Goal: Task Accomplishment & Management: Complete application form

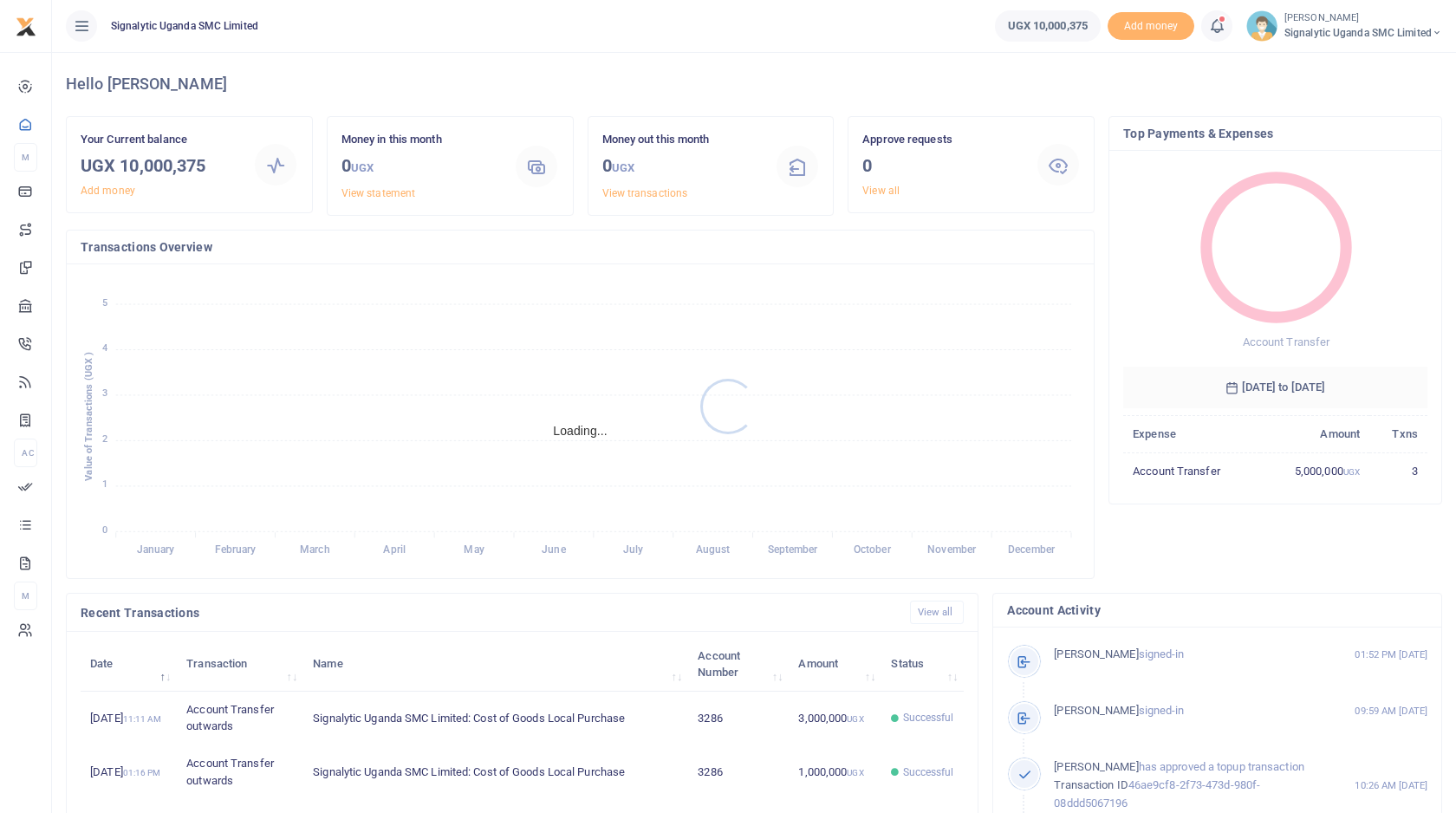
scroll to position [1, 1]
click at [1371, 31] on span "Signalytic Uganda SMC Limited" at bounding box center [1363, 33] width 157 height 16
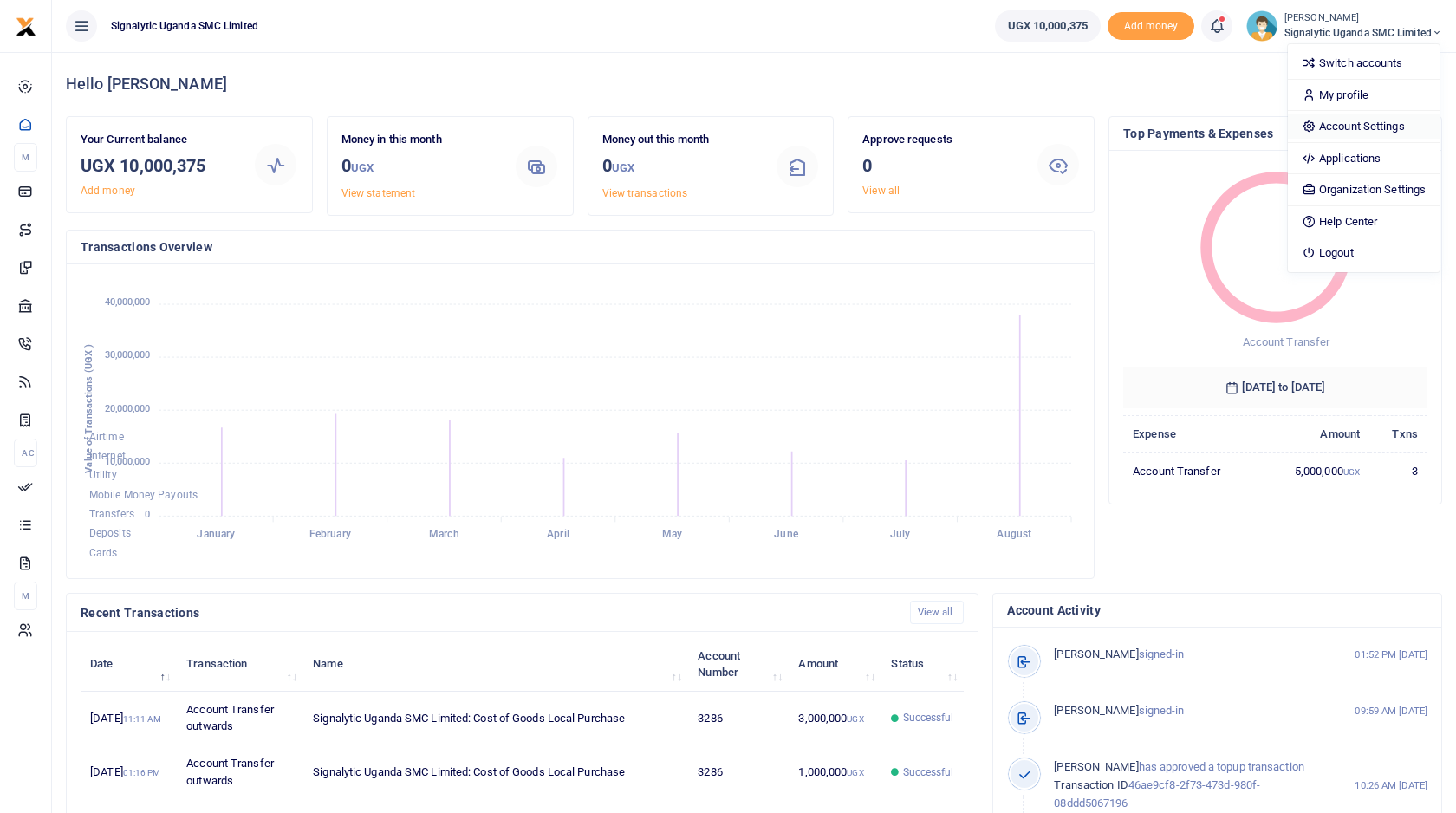
click at [1353, 126] on link "Account Settings" at bounding box center [1364, 126] width 151 height 25
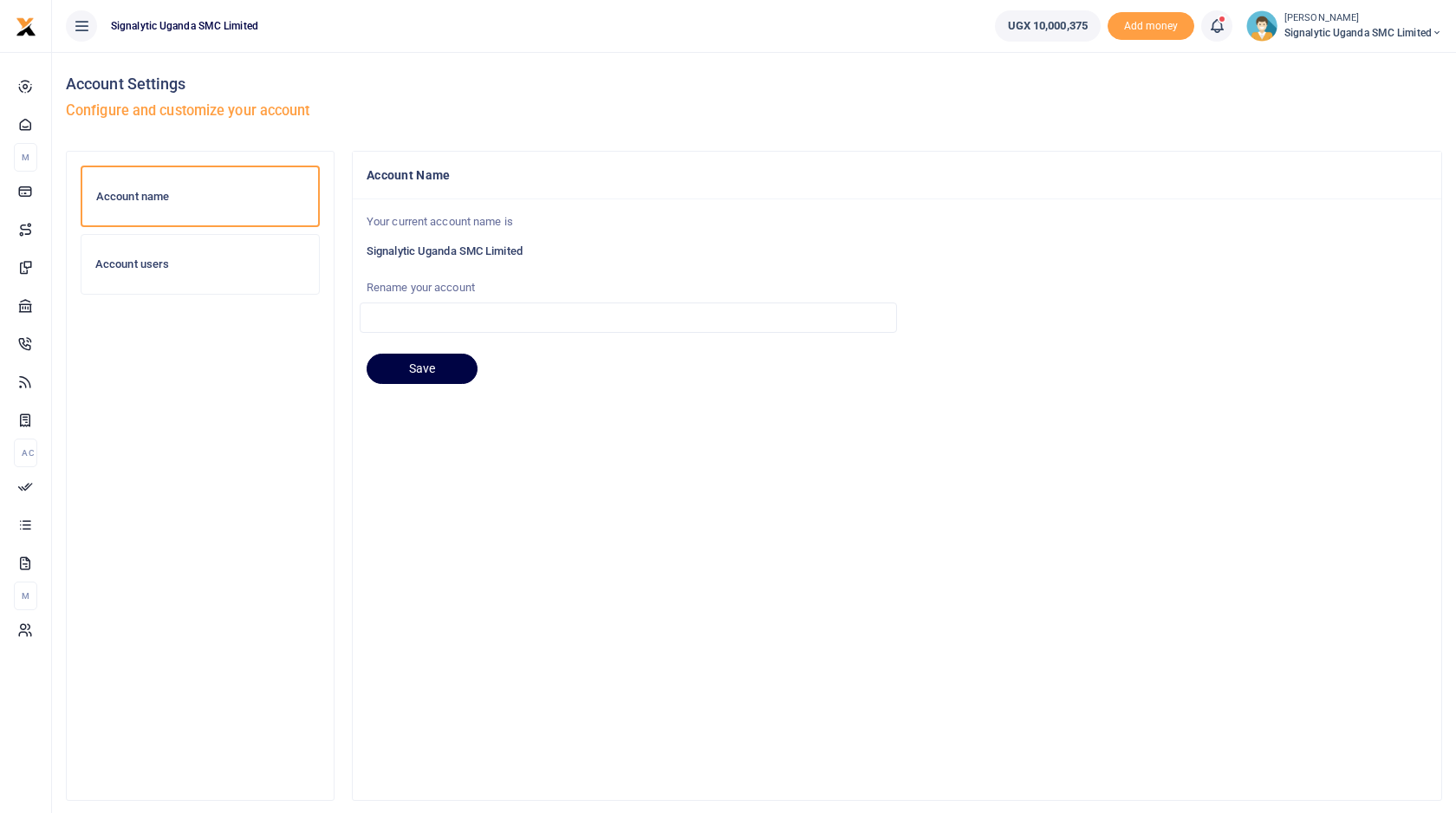
click at [282, 256] on div "Account users" at bounding box center [201, 264] width 238 height 59
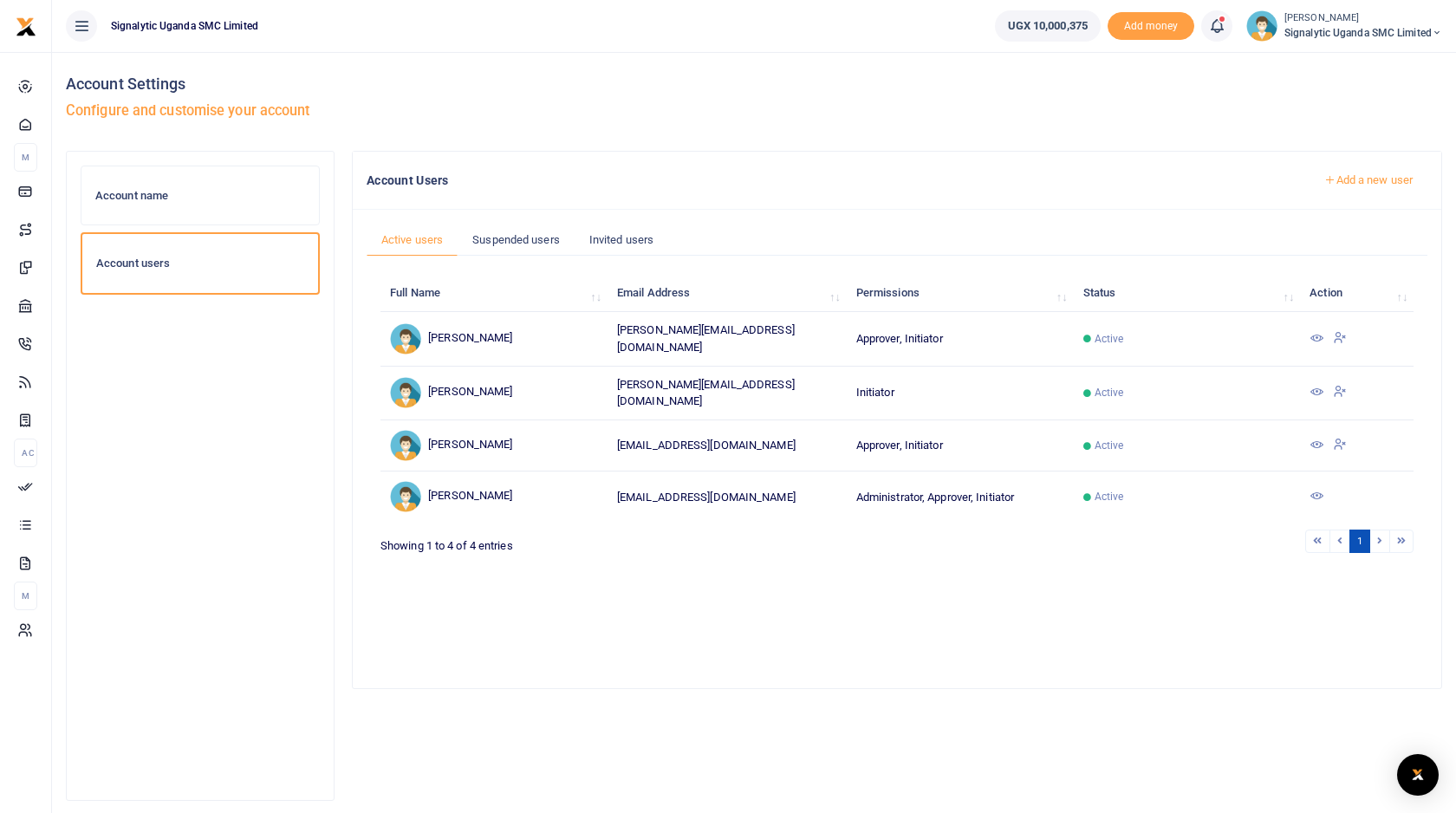
click at [233, 208] on div "Account name" at bounding box center [201, 196] width 238 height 59
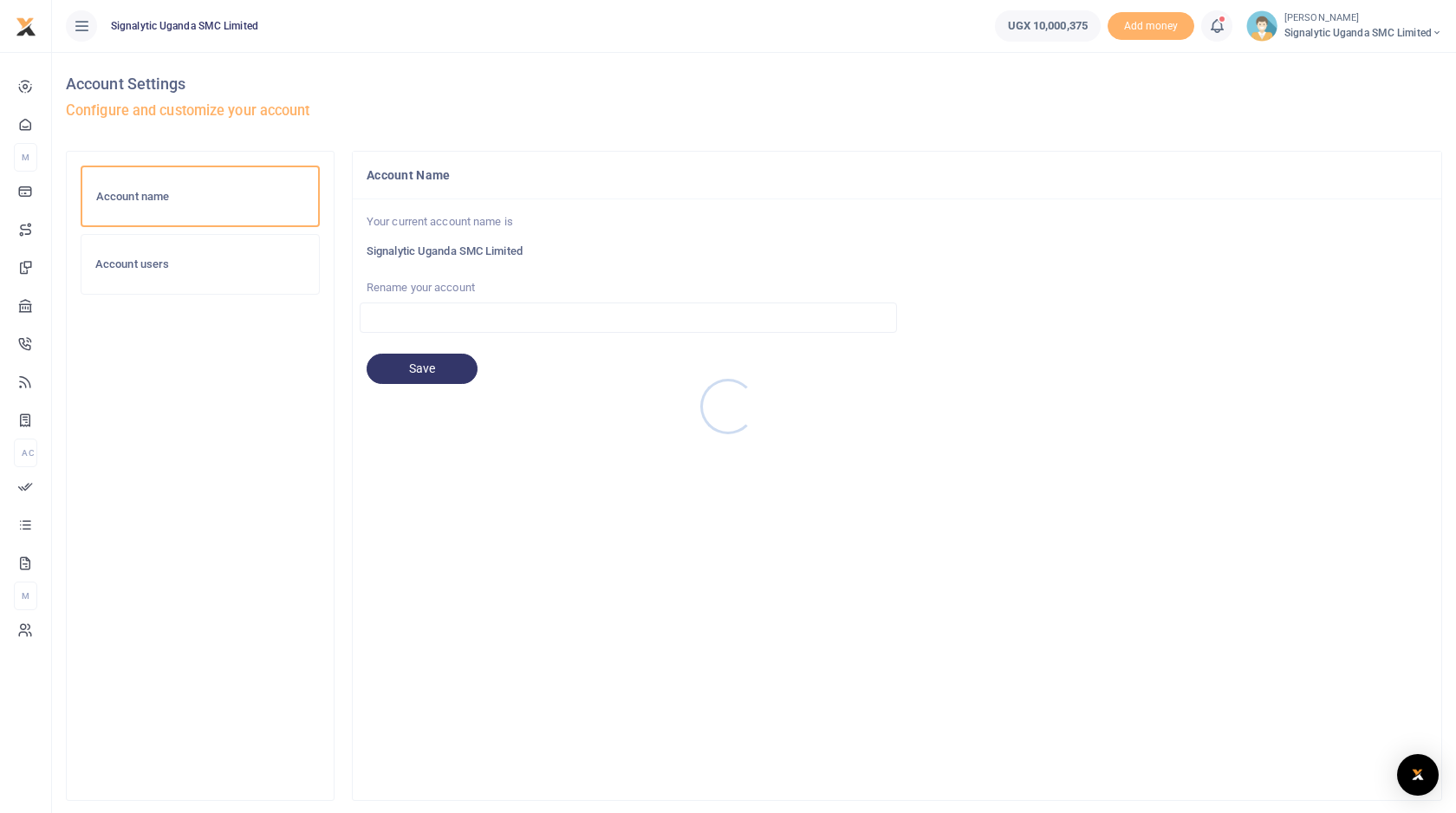
click at [87, 28] on div at bounding box center [728, 406] width 1456 height 813
click at [85, 23] on icon at bounding box center [82, 26] width 18 height 19
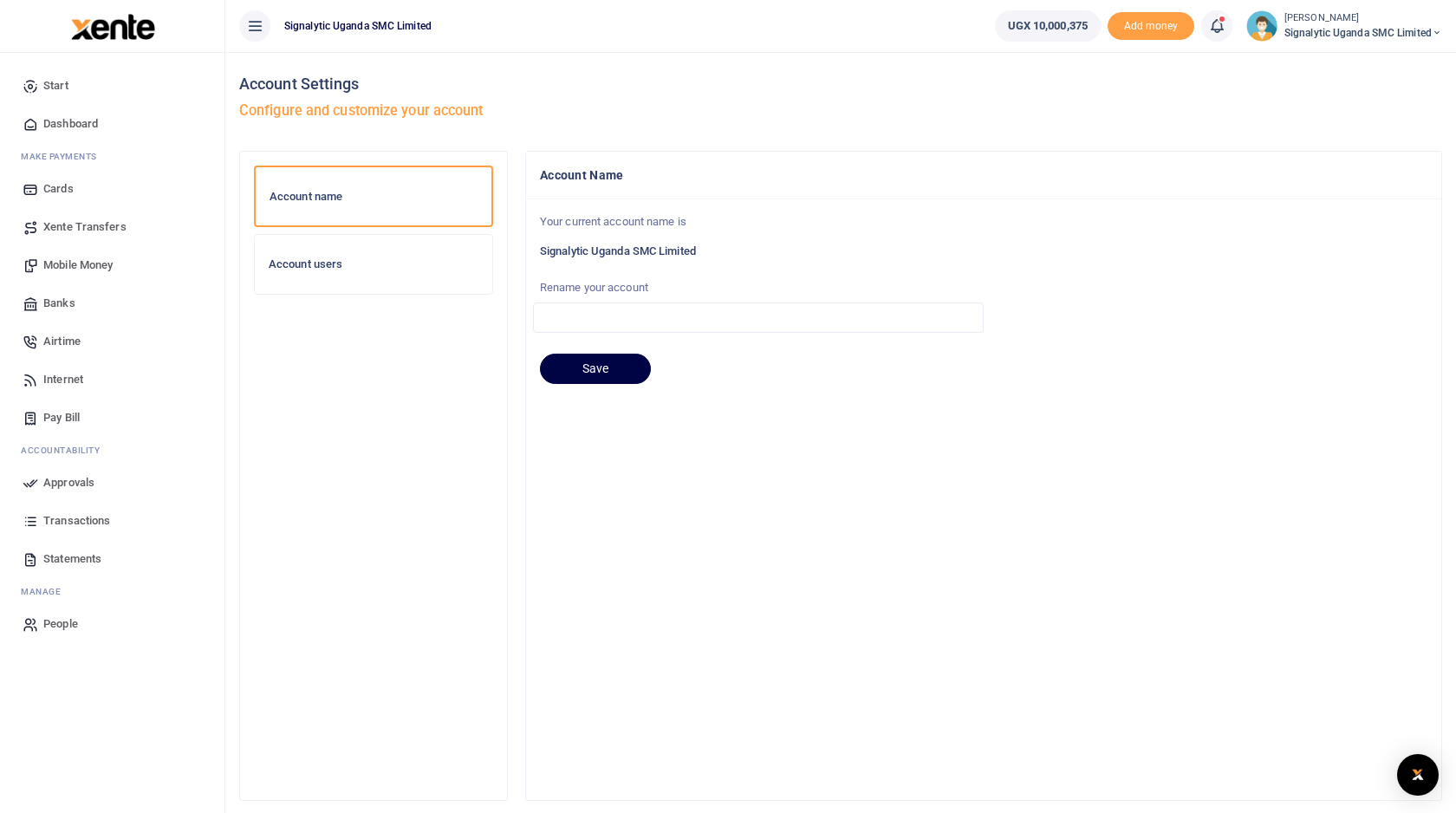
click at [65, 625] on span "People" at bounding box center [60, 624] width 34 height 18
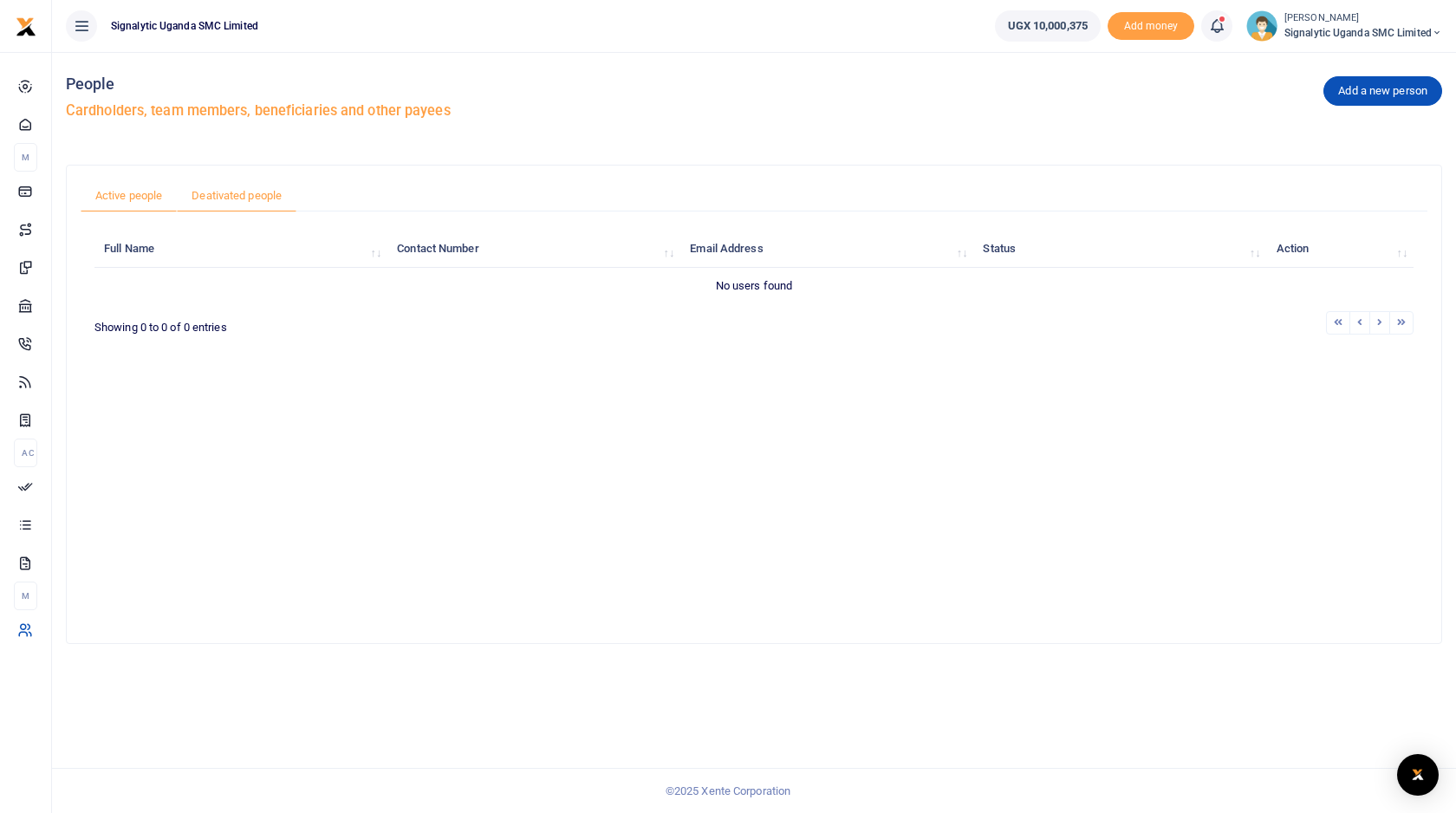
click at [250, 187] on link "Deativated people" at bounding box center [237, 195] width 120 height 32
click at [1343, 30] on span "Signalytic Uganda SMC Limited" at bounding box center [1363, 33] width 157 height 16
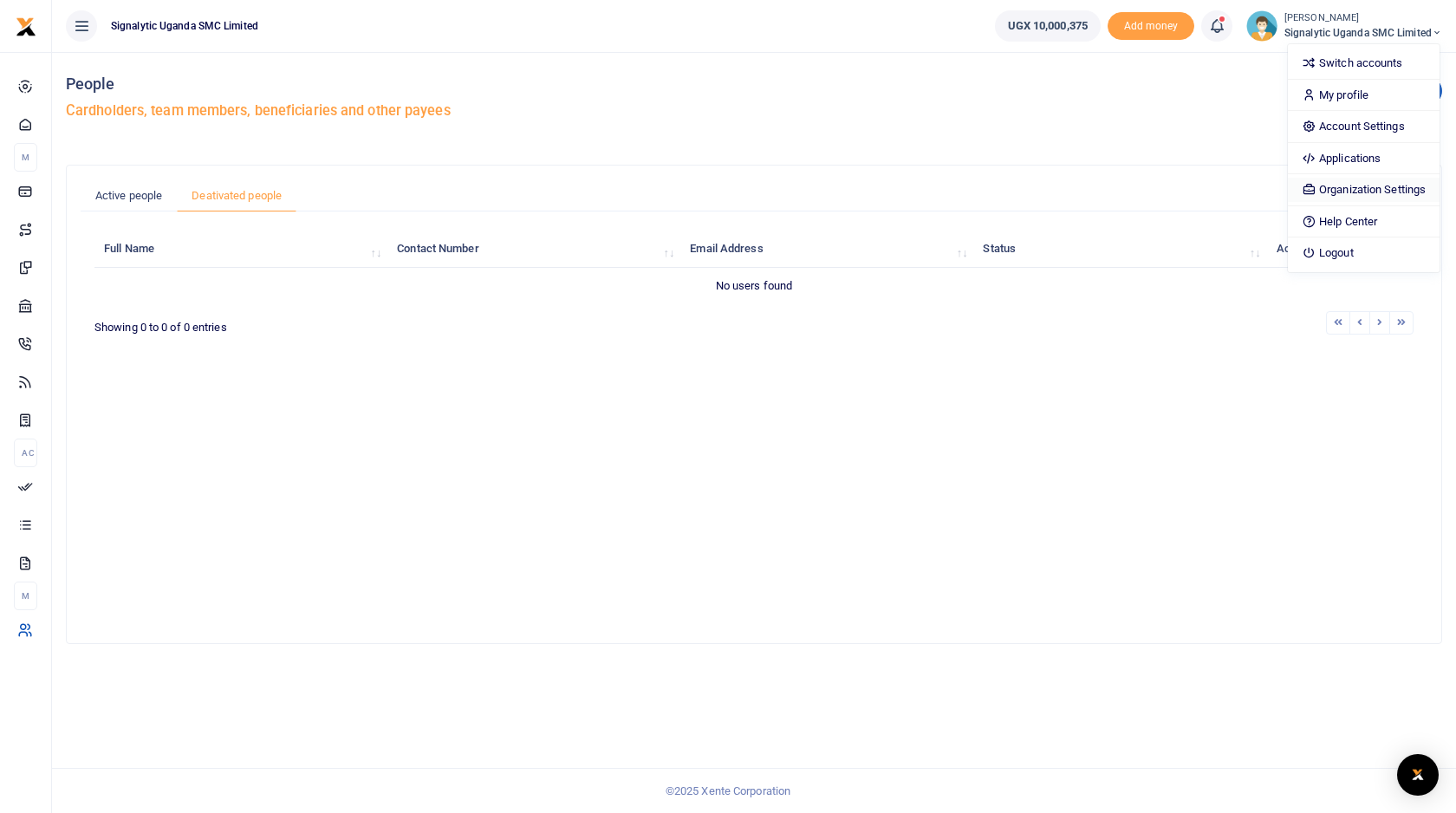
click at [1362, 188] on link "Organization Settings" at bounding box center [1364, 190] width 151 height 25
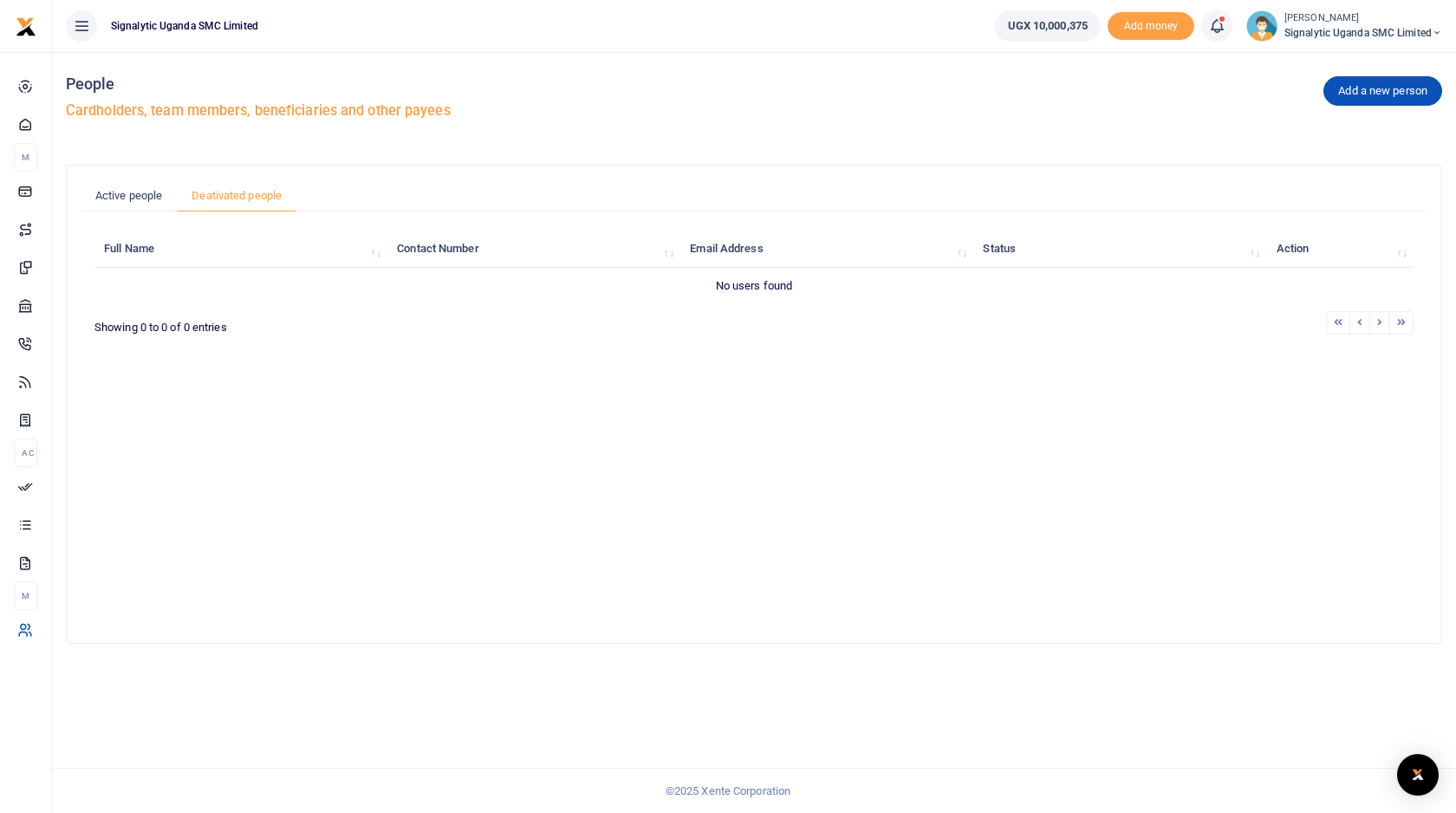
click at [1404, 29] on span "Signalytic Uganda SMC Limited" at bounding box center [1363, 33] width 157 height 16
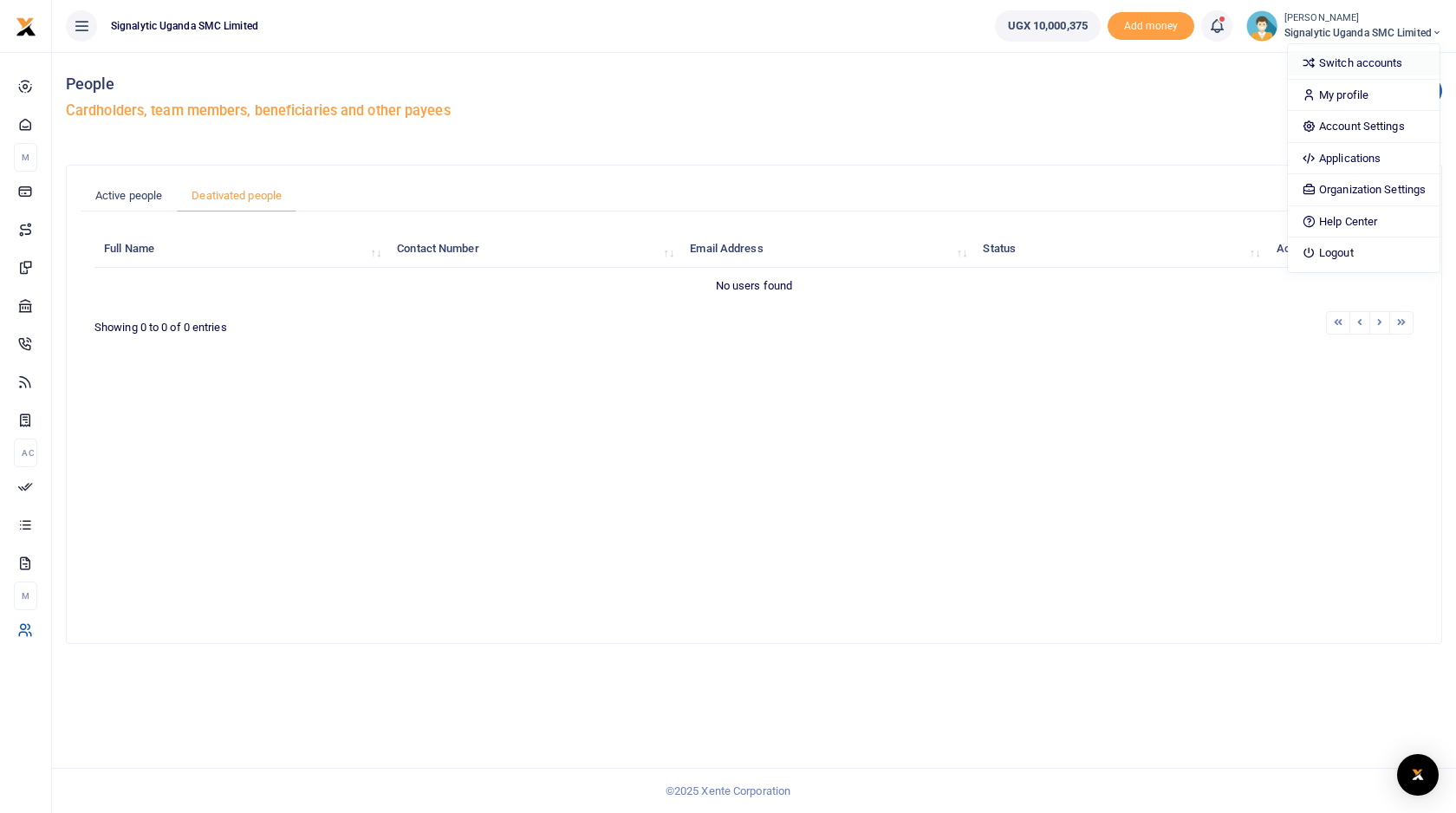
click at [1379, 55] on link "Switch accounts" at bounding box center [1364, 63] width 151 height 25
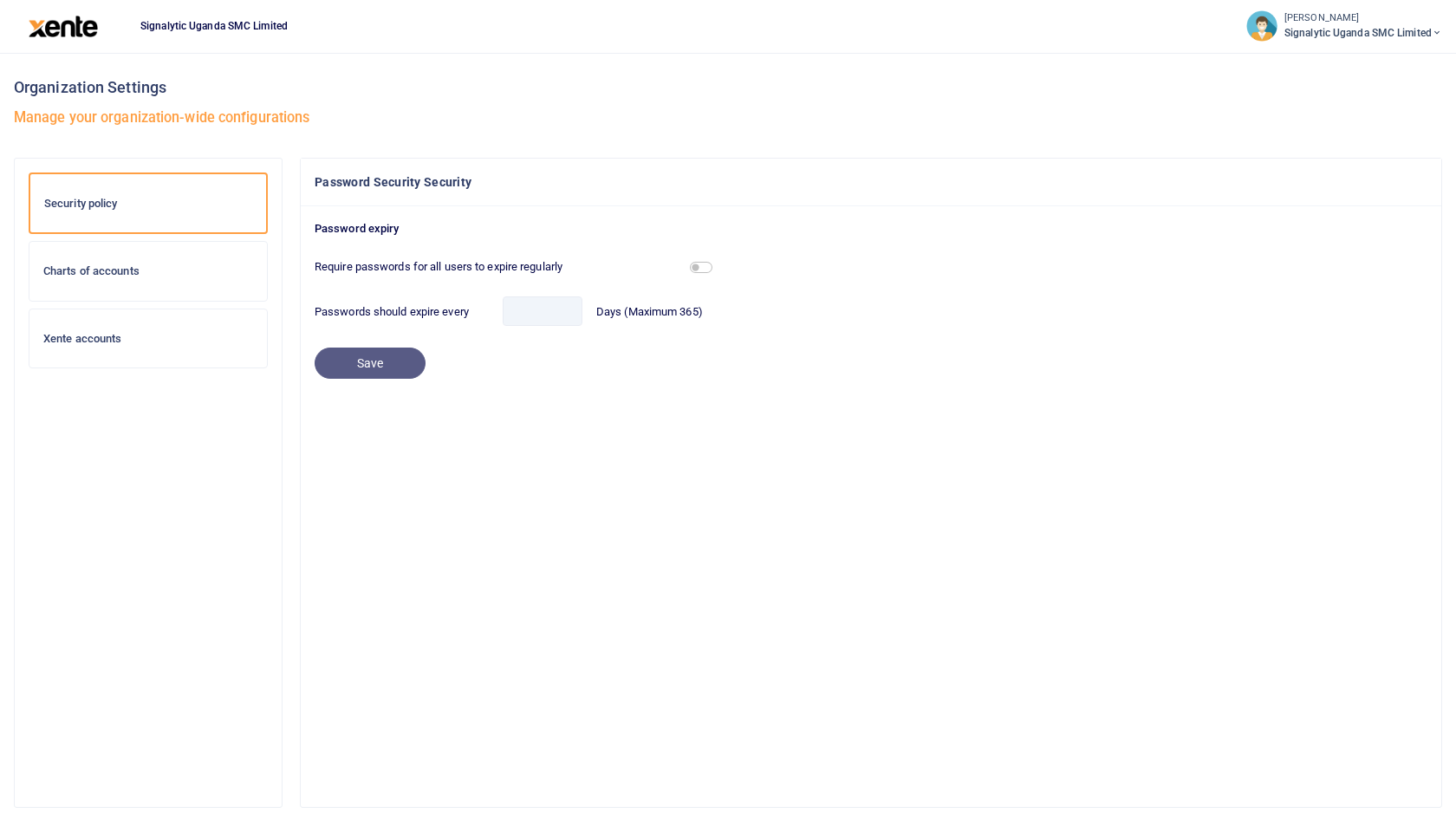
click at [112, 276] on h6 "Charts of accounts" at bounding box center [147, 271] width 209 height 14
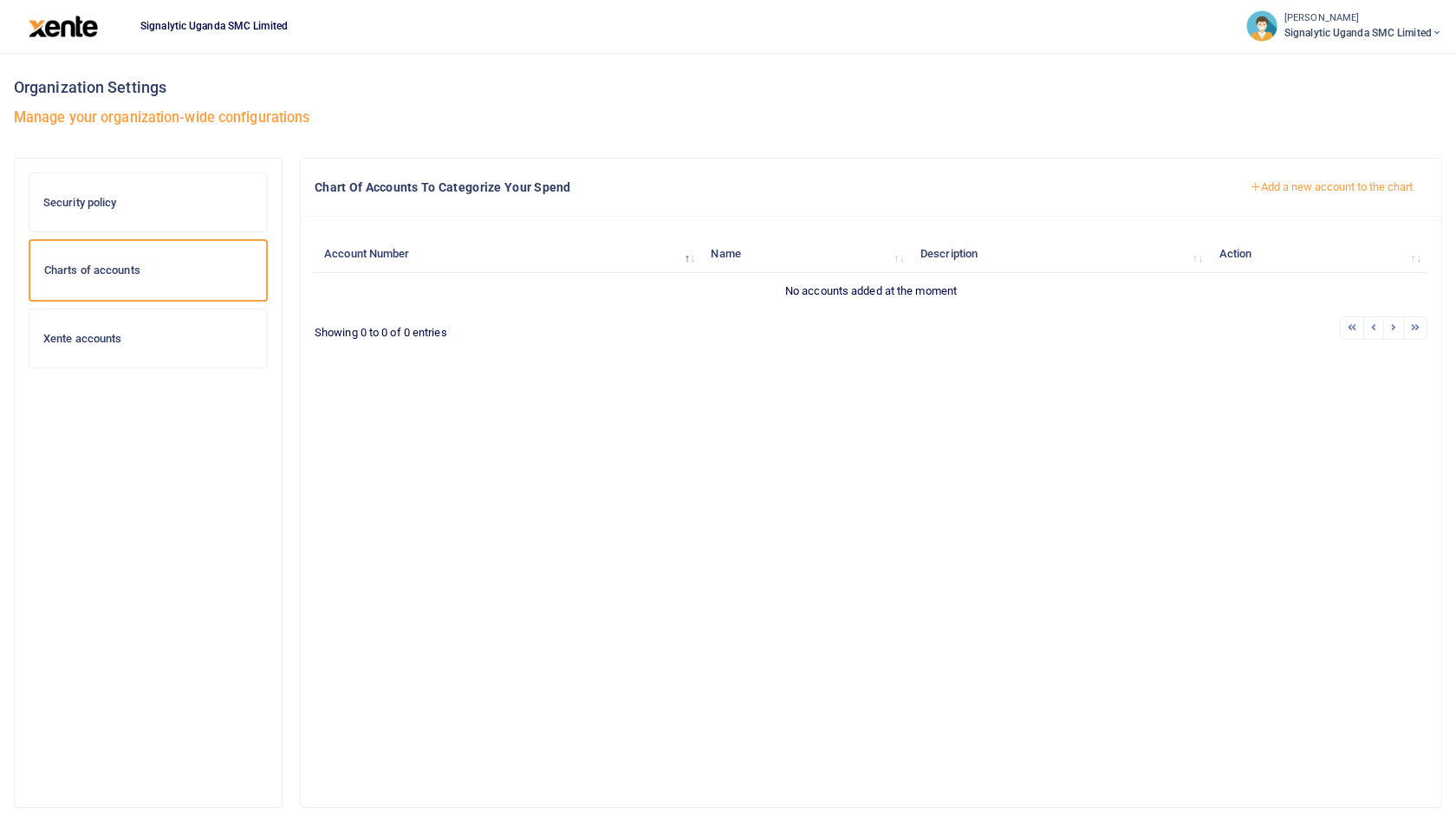
click at [1303, 186] on button "Add a new account to the chart" at bounding box center [1331, 187] width 193 height 29
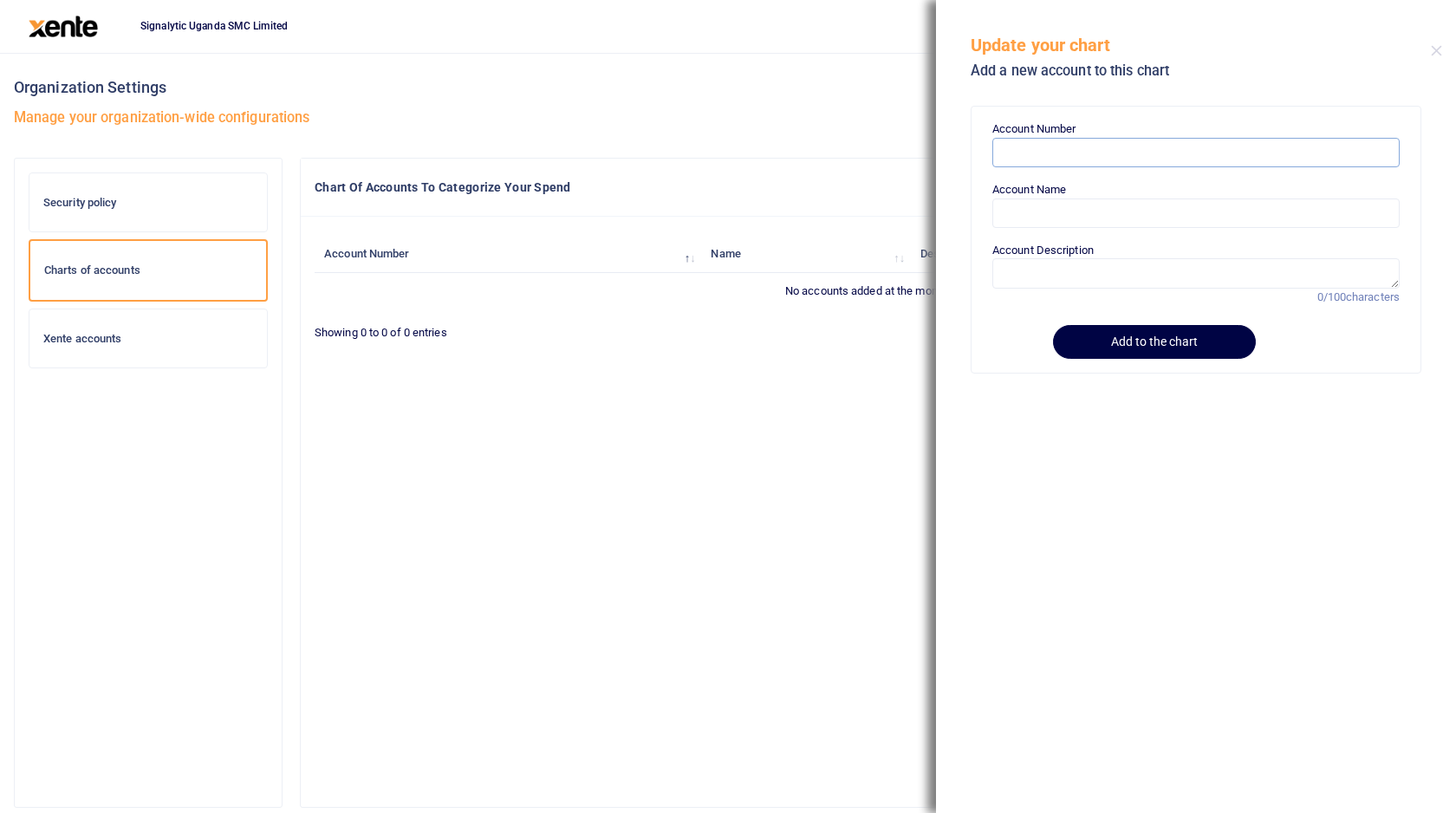
click at [1087, 154] on input "Account Number" at bounding box center [1195, 152] width 407 height 29
click at [1441, 47] on button "Close" at bounding box center [1435, 50] width 11 height 11
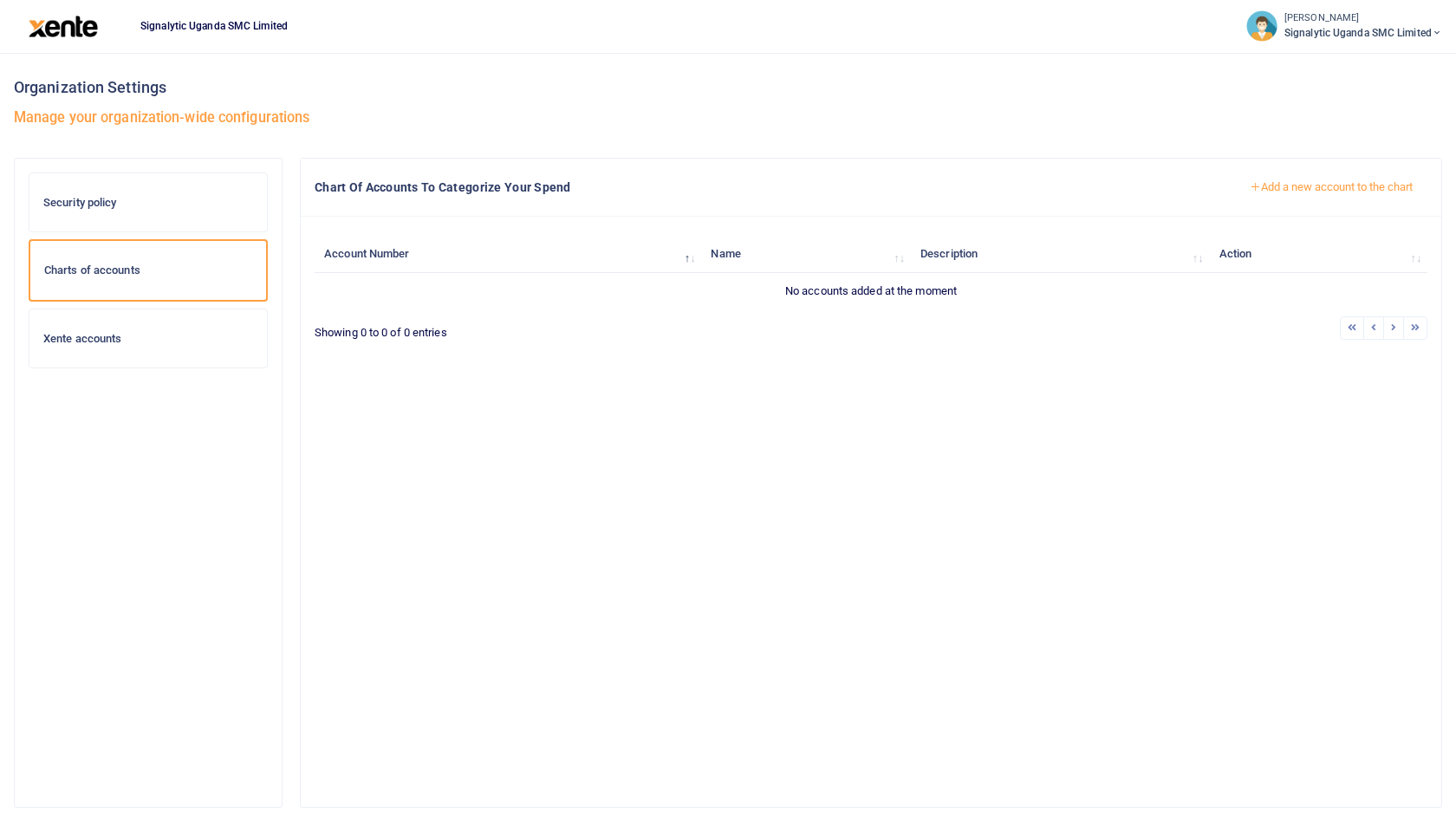
click at [145, 343] on h6 "Xente accounts" at bounding box center [147, 339] width 209 height 14
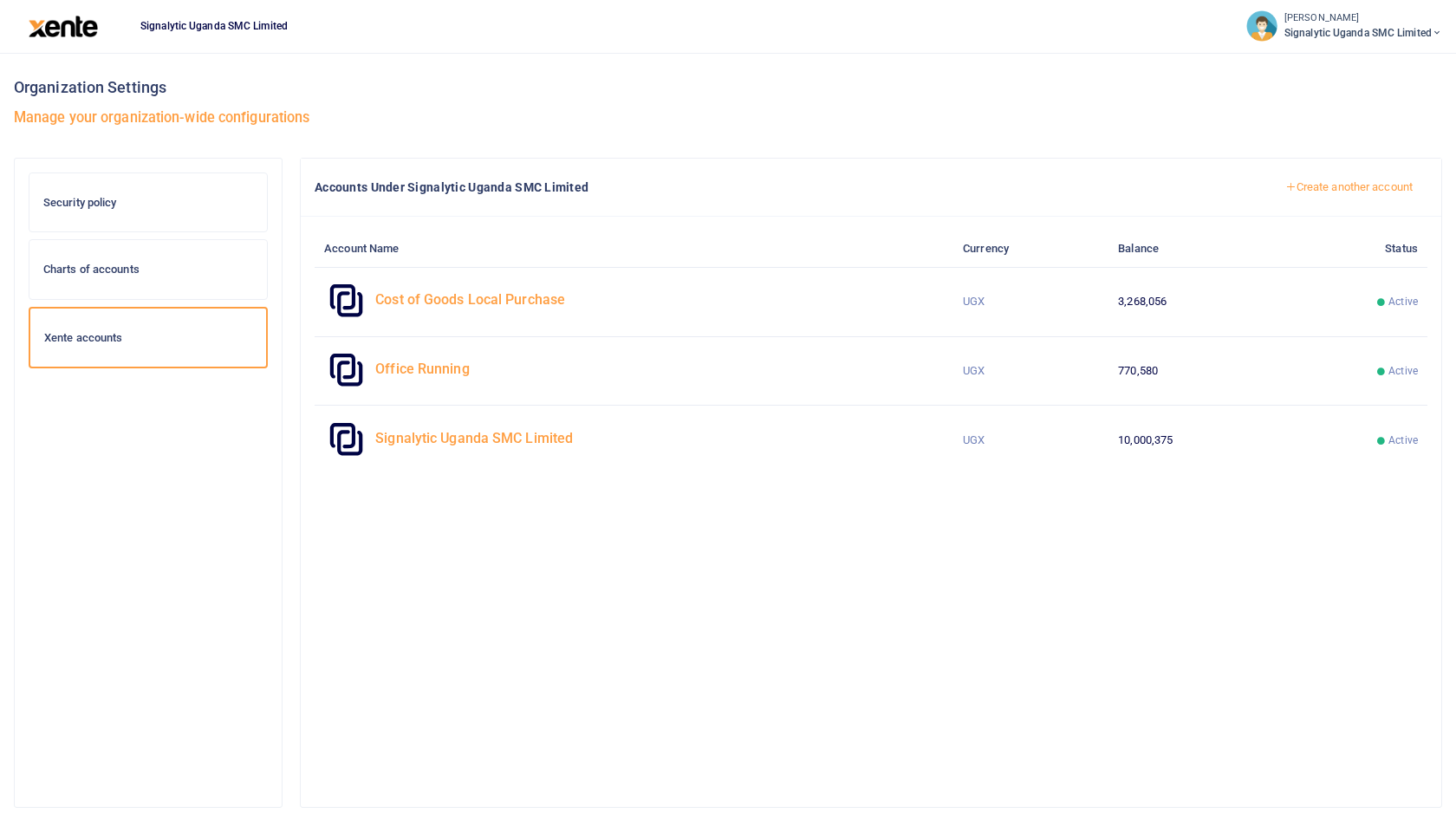
click at [1366, 186] on link "Create another account" at bounding box center [1349, 187] width 157 height 29
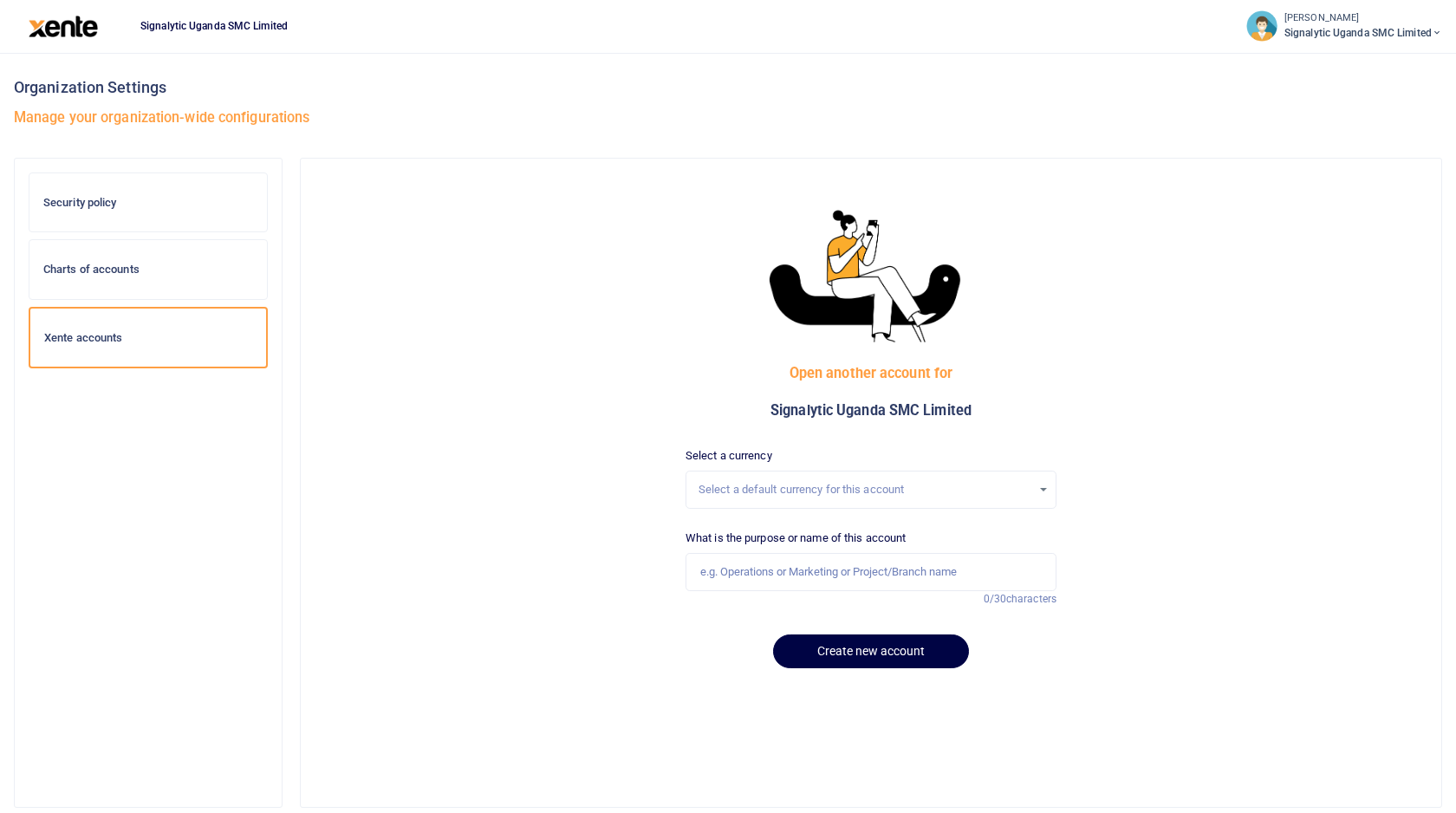
click at [811, 484] on div at bounding box center [728, 406] width 1456 height 813
click at [877, 498] on div "Select a default currency for this account" at bounding box center [871, 490] width 370 height 23
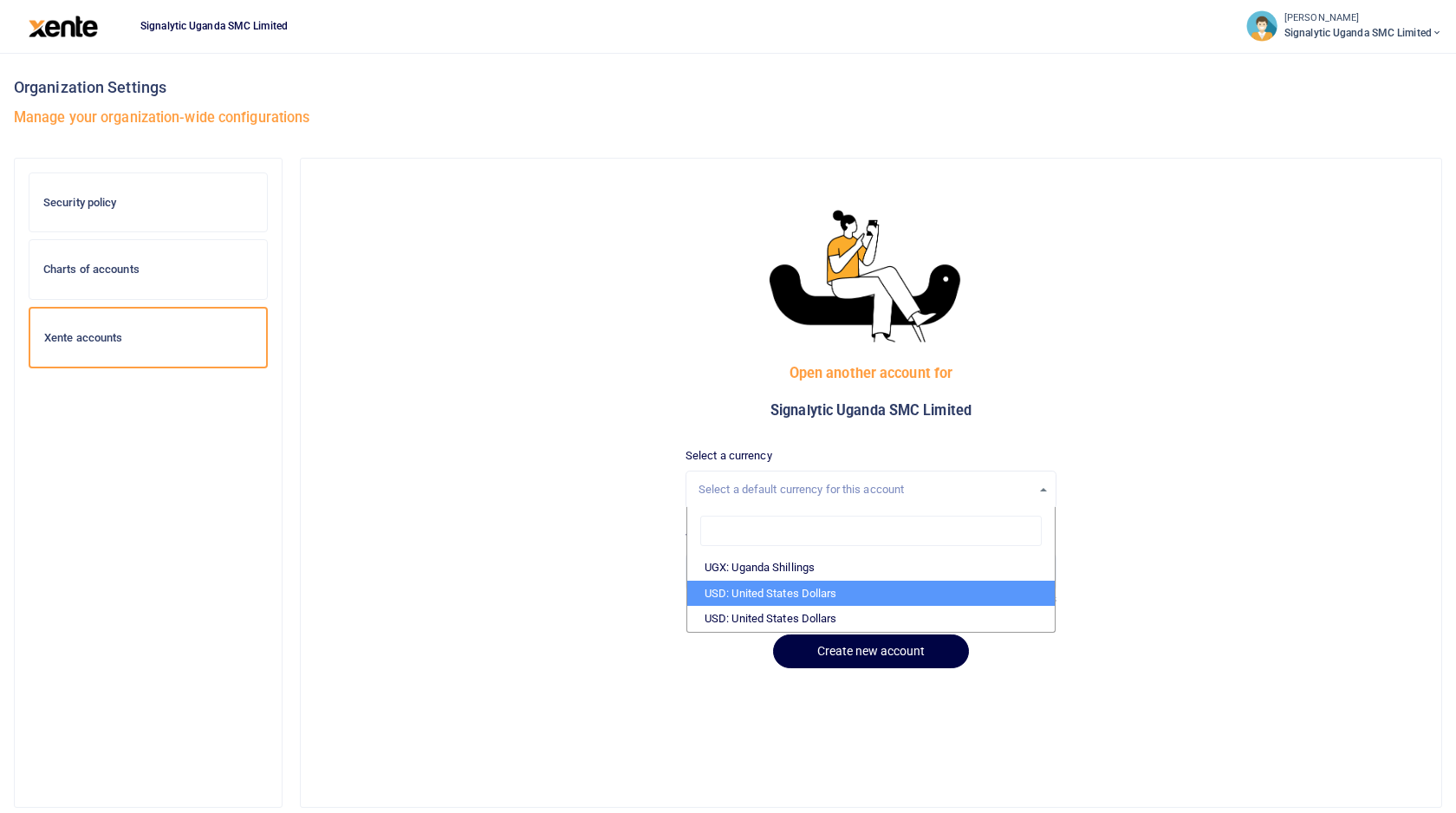
click at [842, 581] on li "USD: United States Dollars" at bounding box center [871, 594] width 368 height 26
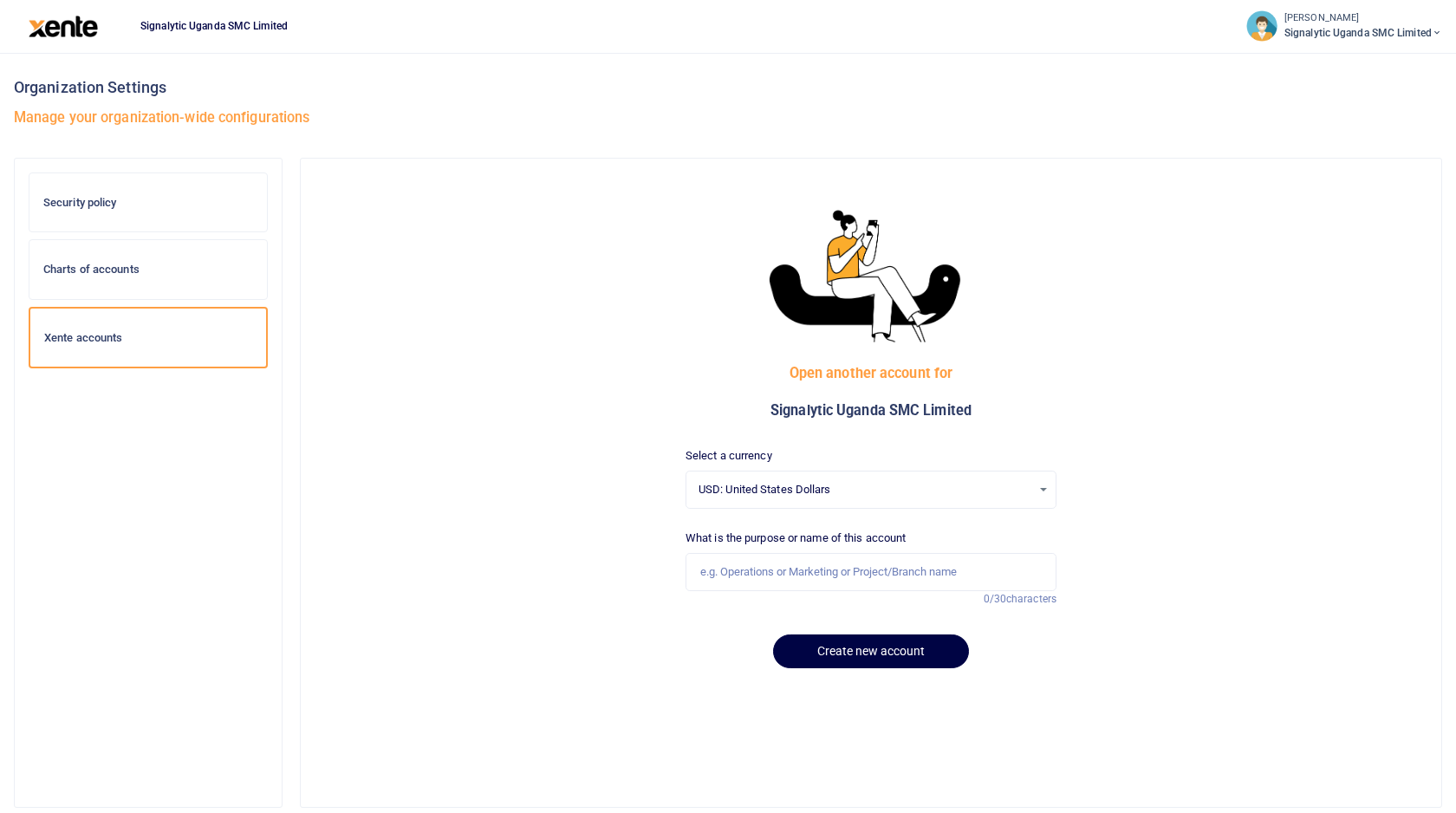
click at [887, 484] on span "USD: United States Dollars" at bounding box center [864, 490] width 332 height 18
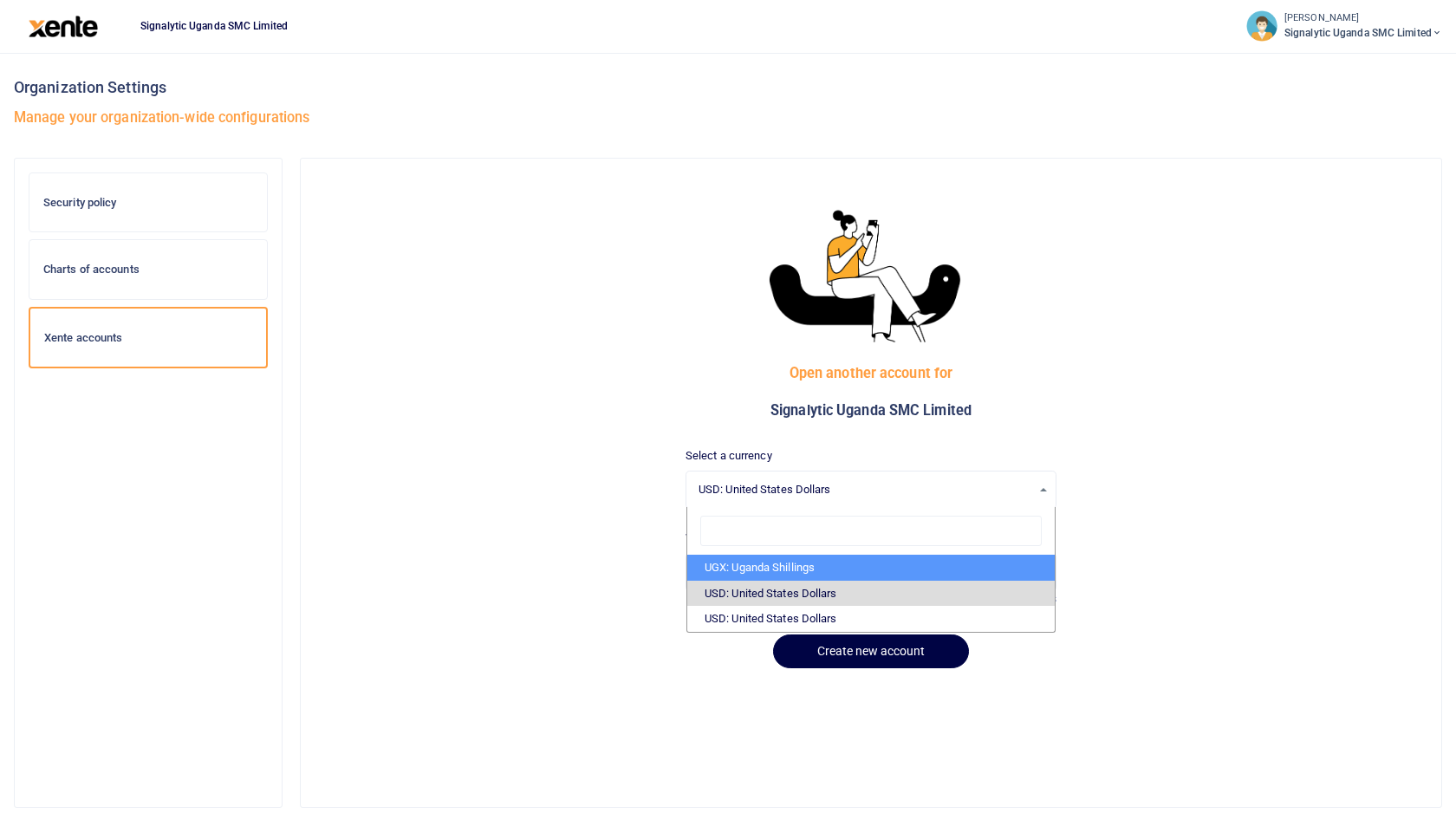
click at [841, 576] on li "UGX: Uganda Shillings" at bounding box center [871, 567] width 368 height 26
select select "UGX"
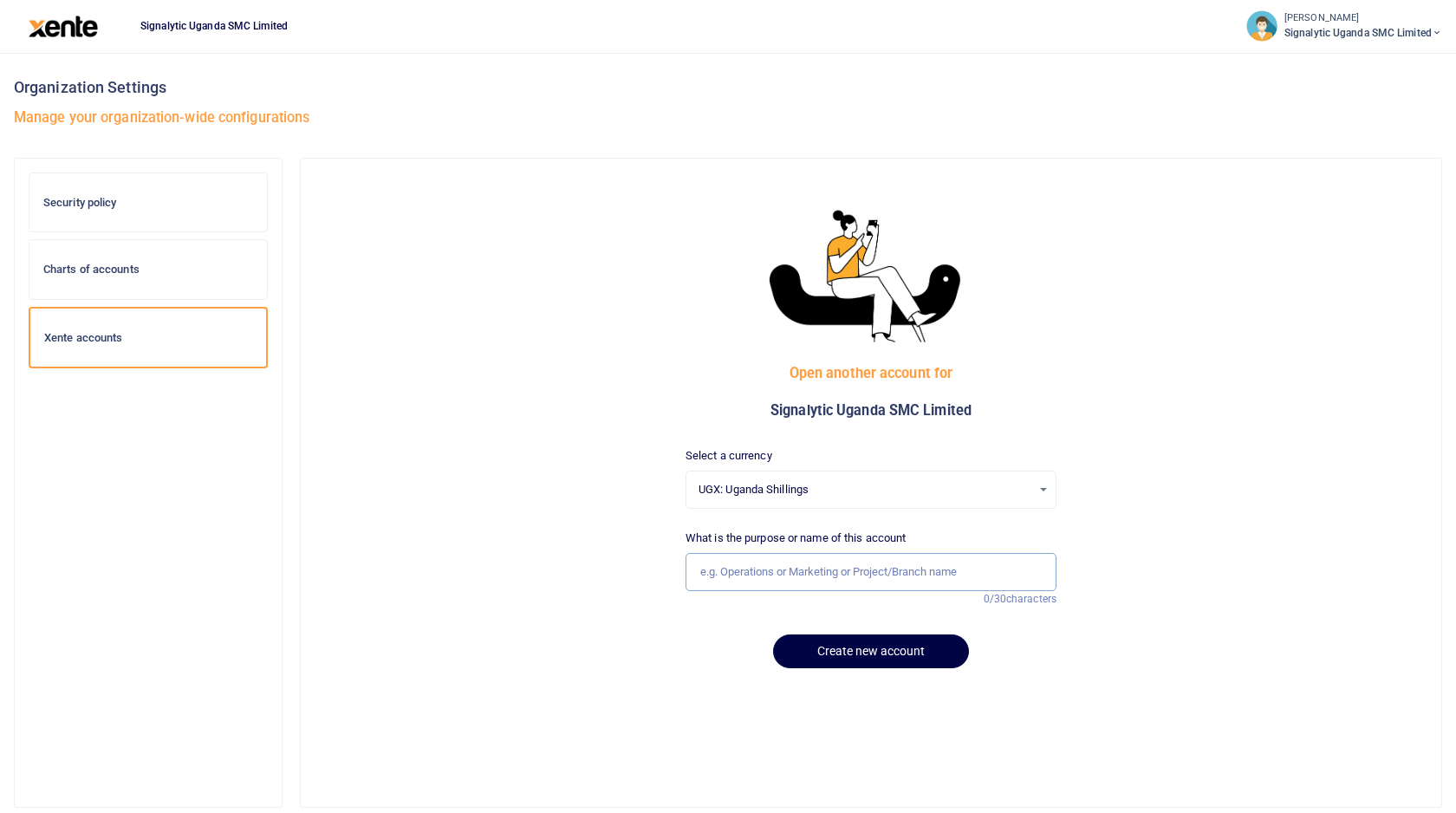
click at [780, 564] on input "text" at bounding box center [870, 571] width 371 height 38
click at [729, 573] on input "Field Support" at bounding box center [870, 571] width 371 height 38
type input "Field Operations"
click at [859, 647] on button "Create new account" at bounding box center [870, 651] width 196 height 33
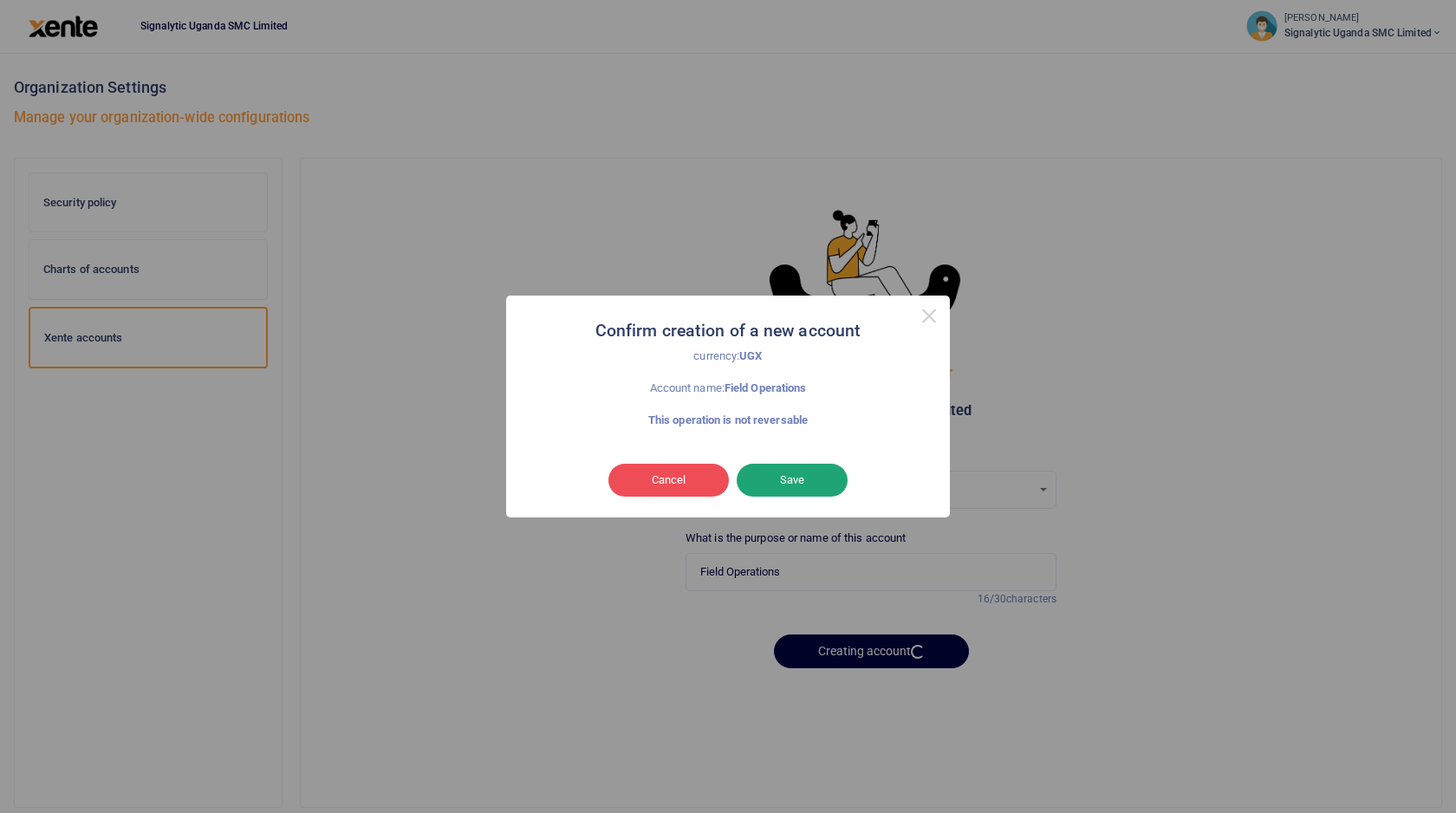
click at [785, 482] on button "Save" at bounding box center [791, 480] width 111 height 32
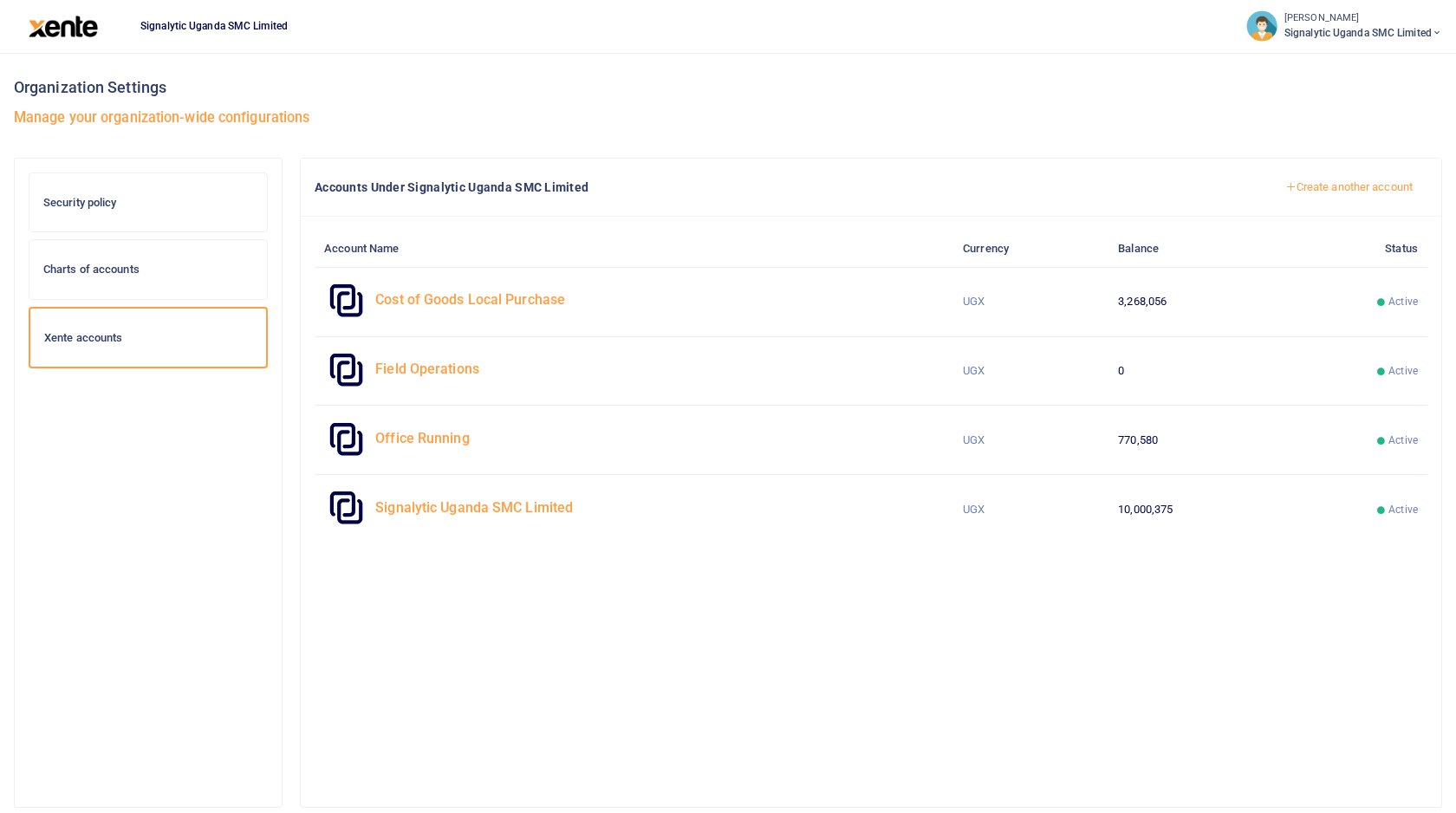
click at [450, 367] on h4 "Field Operations" at bounding box center [659, 369] width 567 height 19
click at [446, 370] on h4 "Field Operations" at bounding box center [659, 369] width 567 height 19
click at [1414, 36] on span "Signalytic Uganda SMC Limited" at bounding box center [1363, 33] width 157 height 16
click at [196, 208] on div "Security policy" at bounding box center [148, 203] width 238 height 59
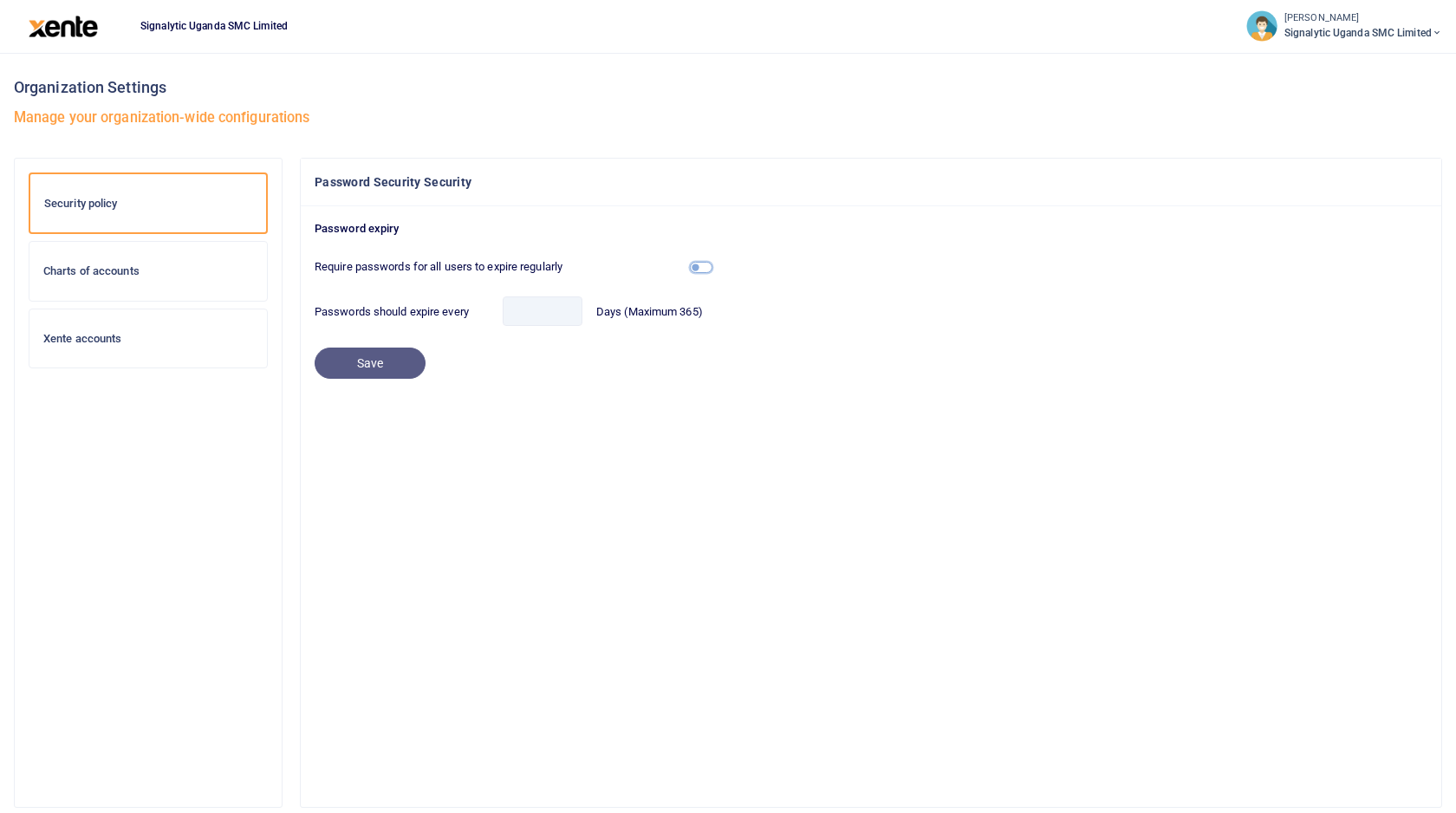
click at [704, 269] on input "Require passwords for all users to expire regularly" at bounding box center [701, 266] width 23 height 11
checkbox input "true"
click at [555, 315] on input "1" at bounding box center [542, 311] width 80 height 29
drag, startPoint x: 535, startPoint y: 318, endPoint x: 512, endPoint y: 317, distance: 23.0
click at [512, 317] on input "1" at bounding box center [542, 311] width 80 height 29
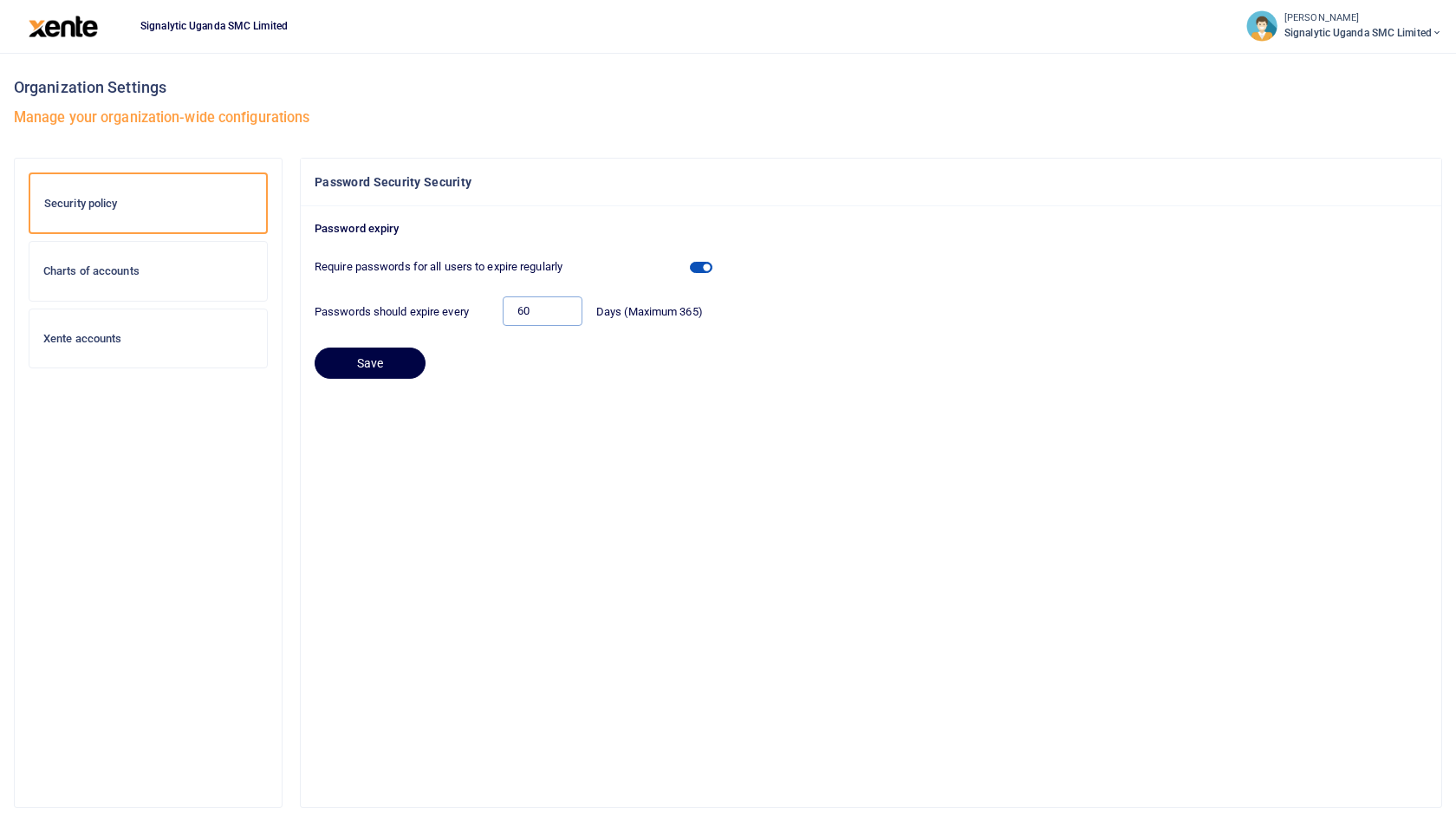
type input "6"
type input "90"
click at [379, 366] on button "Save" at bounding box center [370, 363] width 111 height 31
click at [1360, 21] on small "[PERSON_NAME]" at bounding box center [1363, 18] width 157 height 15
click at [947, 385] on div "Password expiry Require passwords for all users to expire regularly Passwords s…" at bounding box center [871, 300] width 1140 height 187
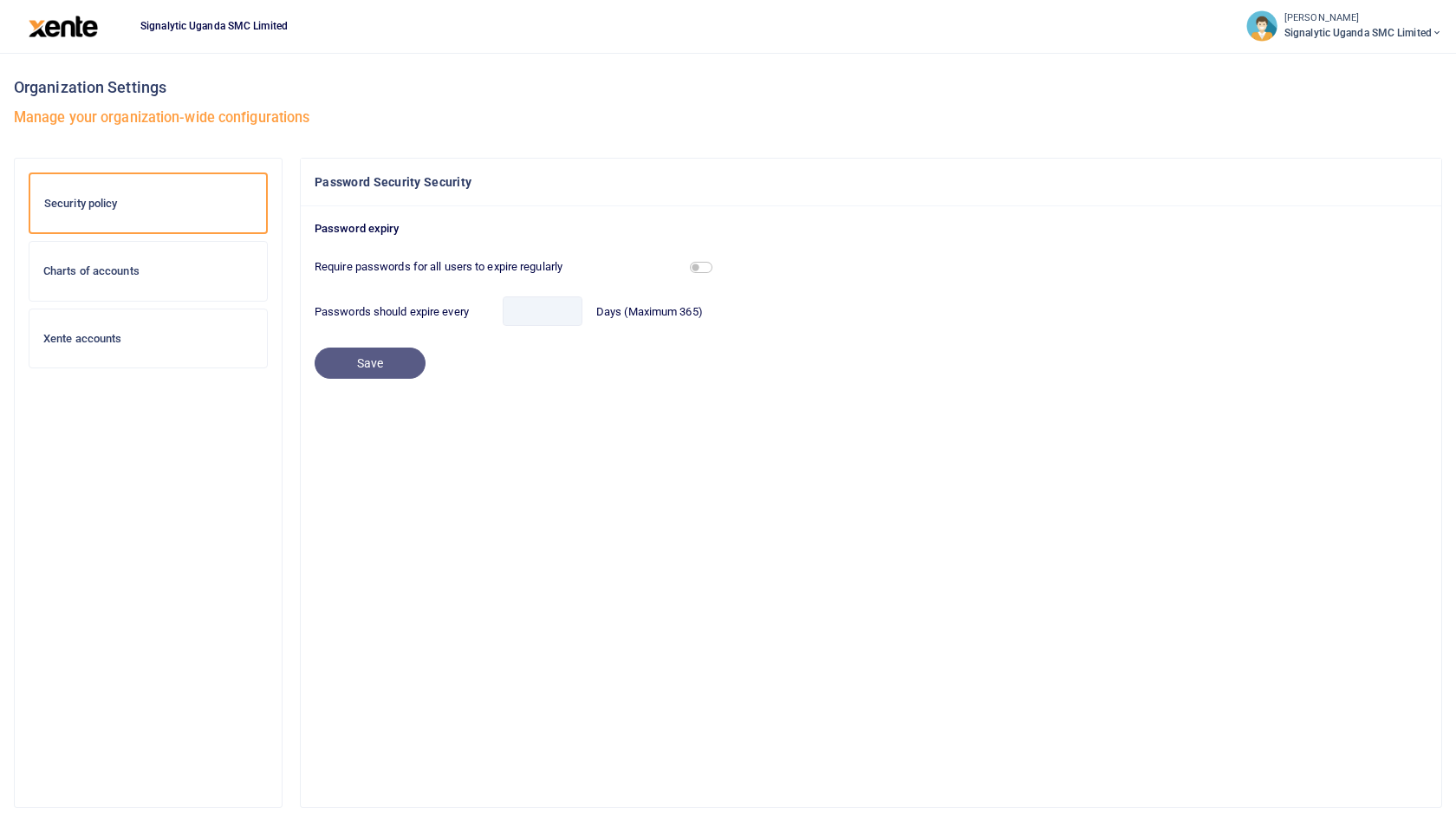
click at [1416, 14] on small "[PERSON_NAME]" at bounding box center [1363, 18] width 157 height 15
click at [1306, 171] on link "Logout" at bounding box center [1323, 167] width 245 height 25
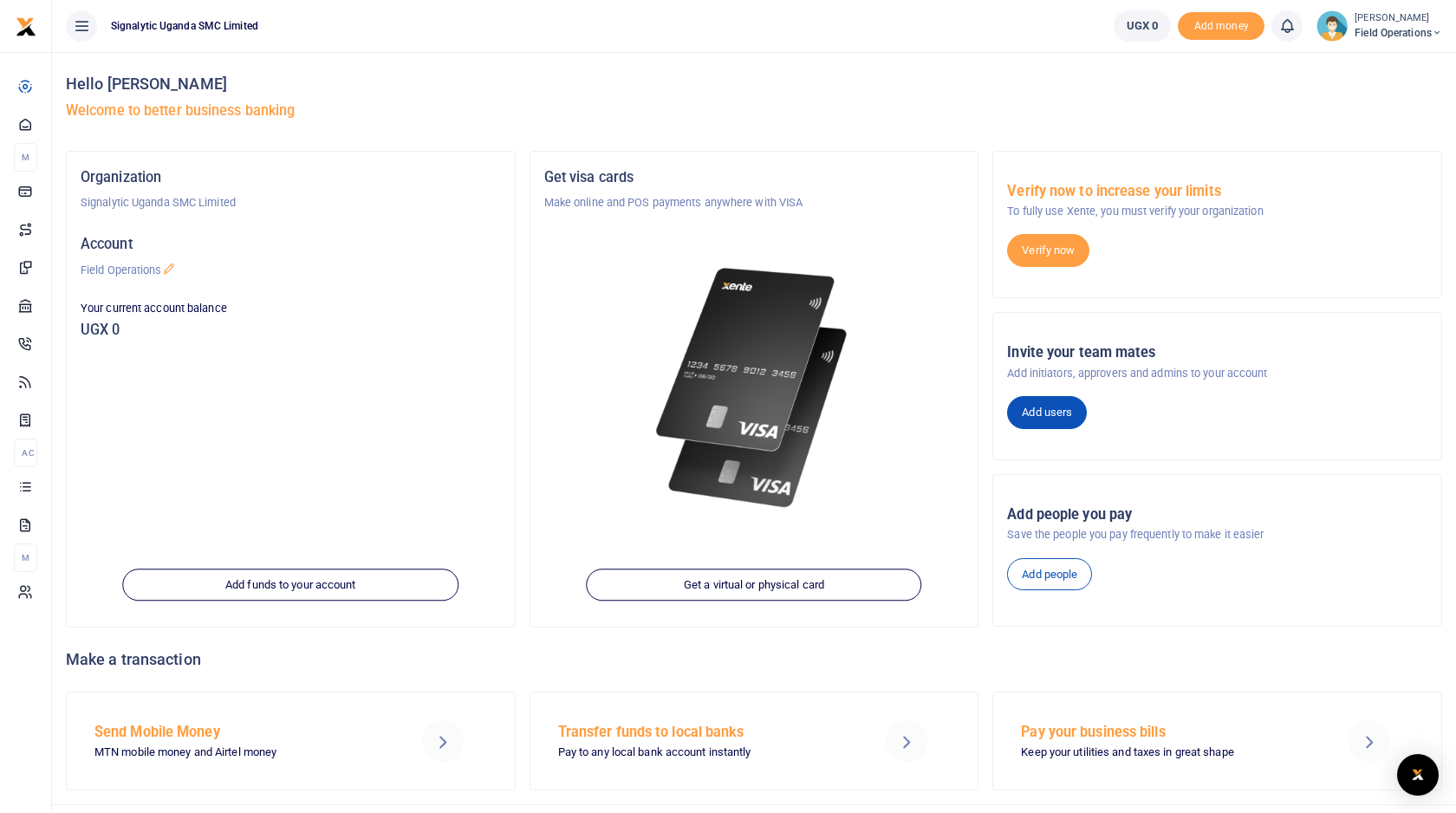
click at [1055, 420] on link "Add users" at bounding box center [1046, 412] width 80 height 32
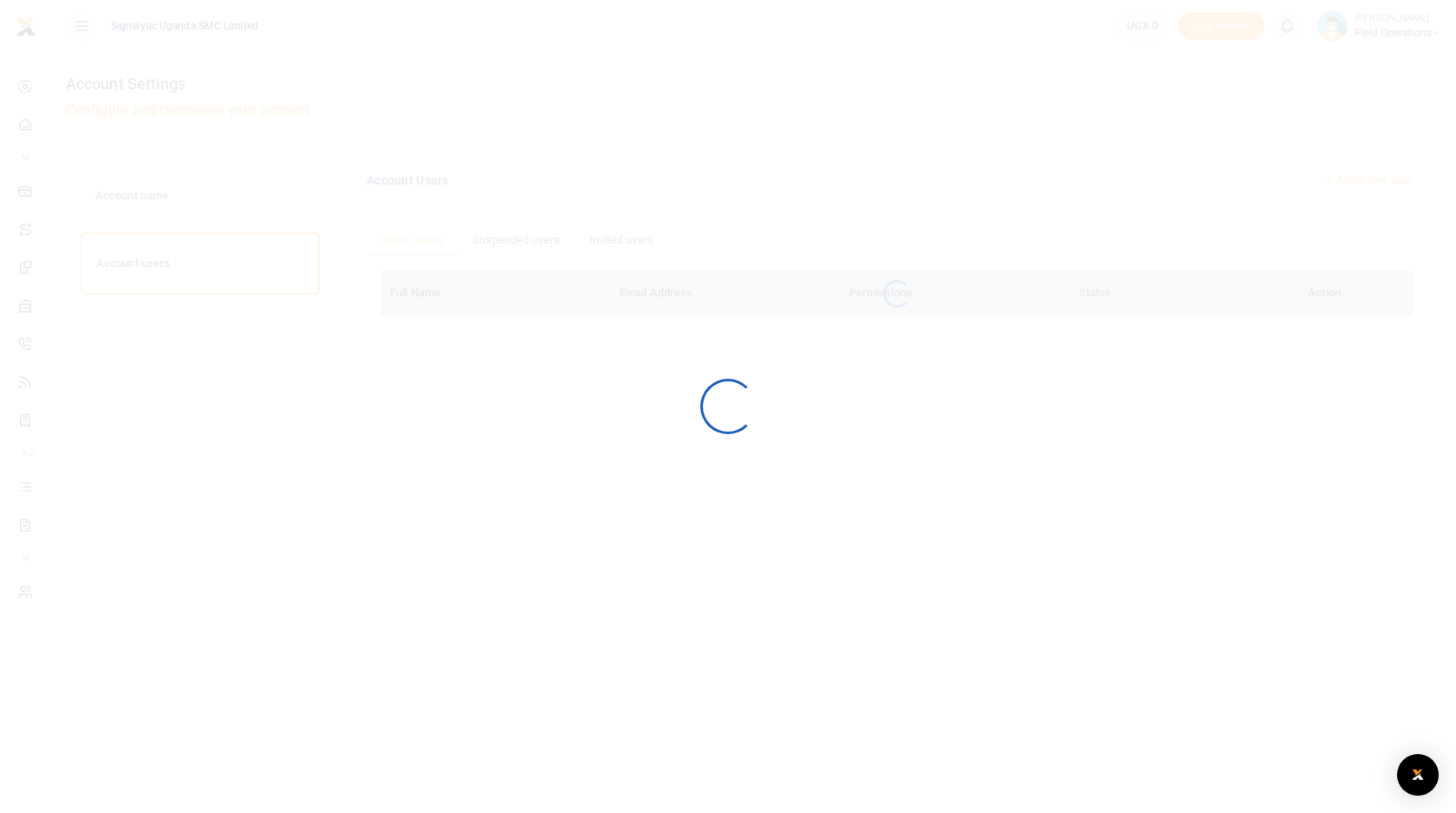
scroll to position [49, 0]
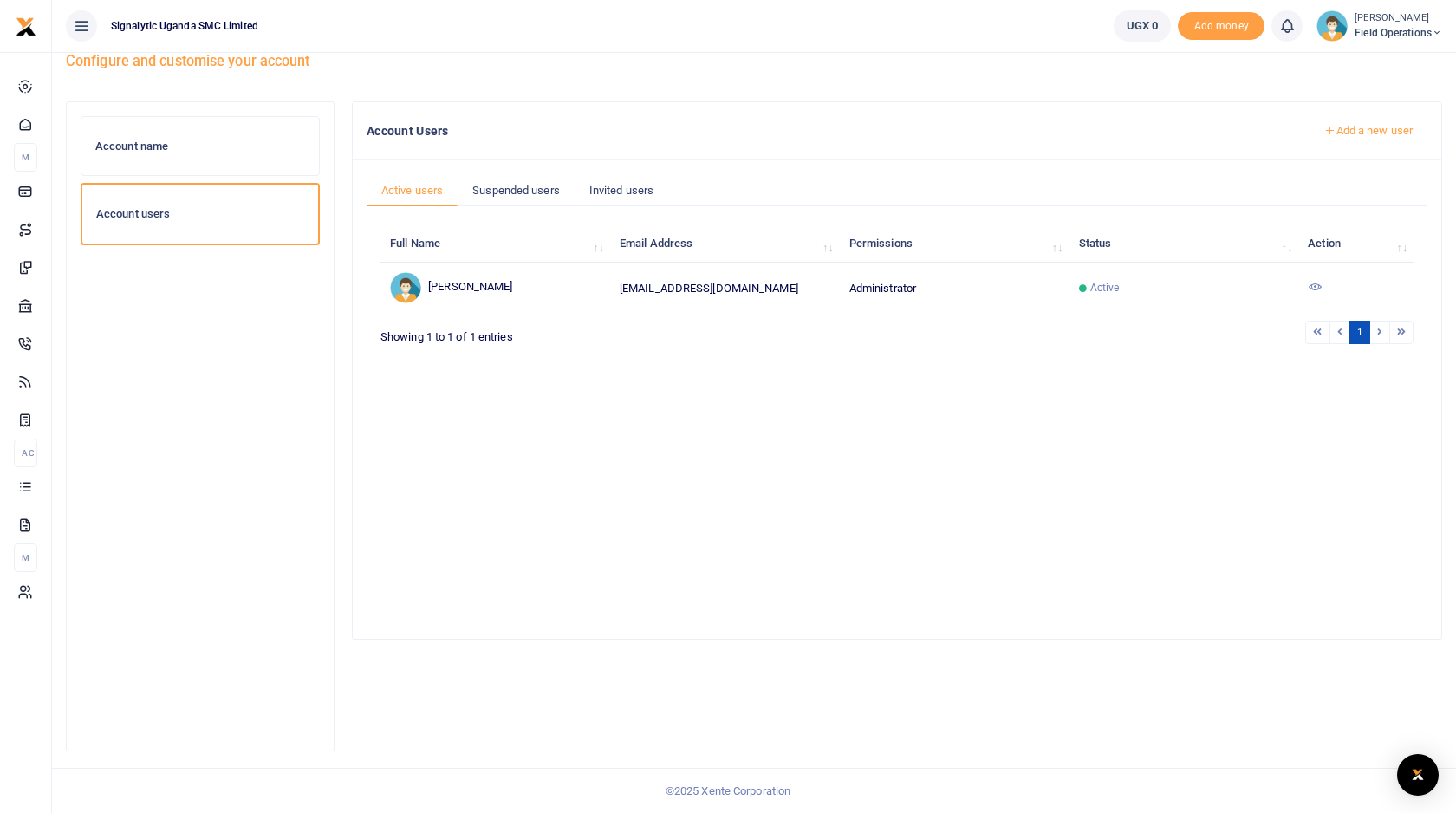
click at [1365, 126] on link "Add a new user" at bounding box center [1369, 131] width 118 height 29
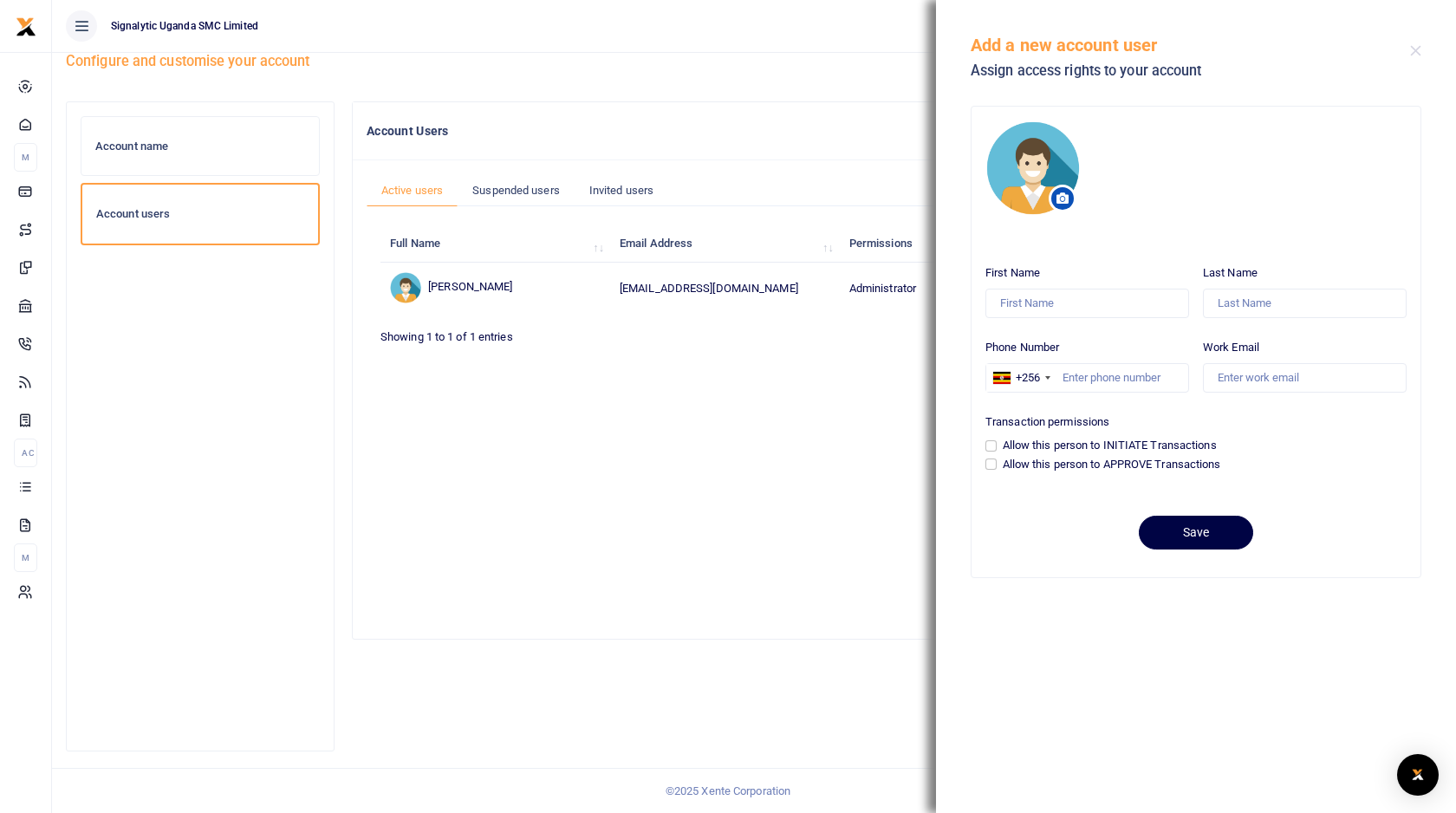
click at [1111, 319] on div "First Name Last Name Phone Number +256 United States +1 United Kingdom +44 Afgh…" at bounding box center [1195, 373] width 436 height 230
click at [1123, 311] on input "First Name" at bounding box center [1086, 304] width 204 height 29
type input "Bonita"
click at [1233, 299] on input "Nziri" at bounding box center [1305, 304] width 204 height 29
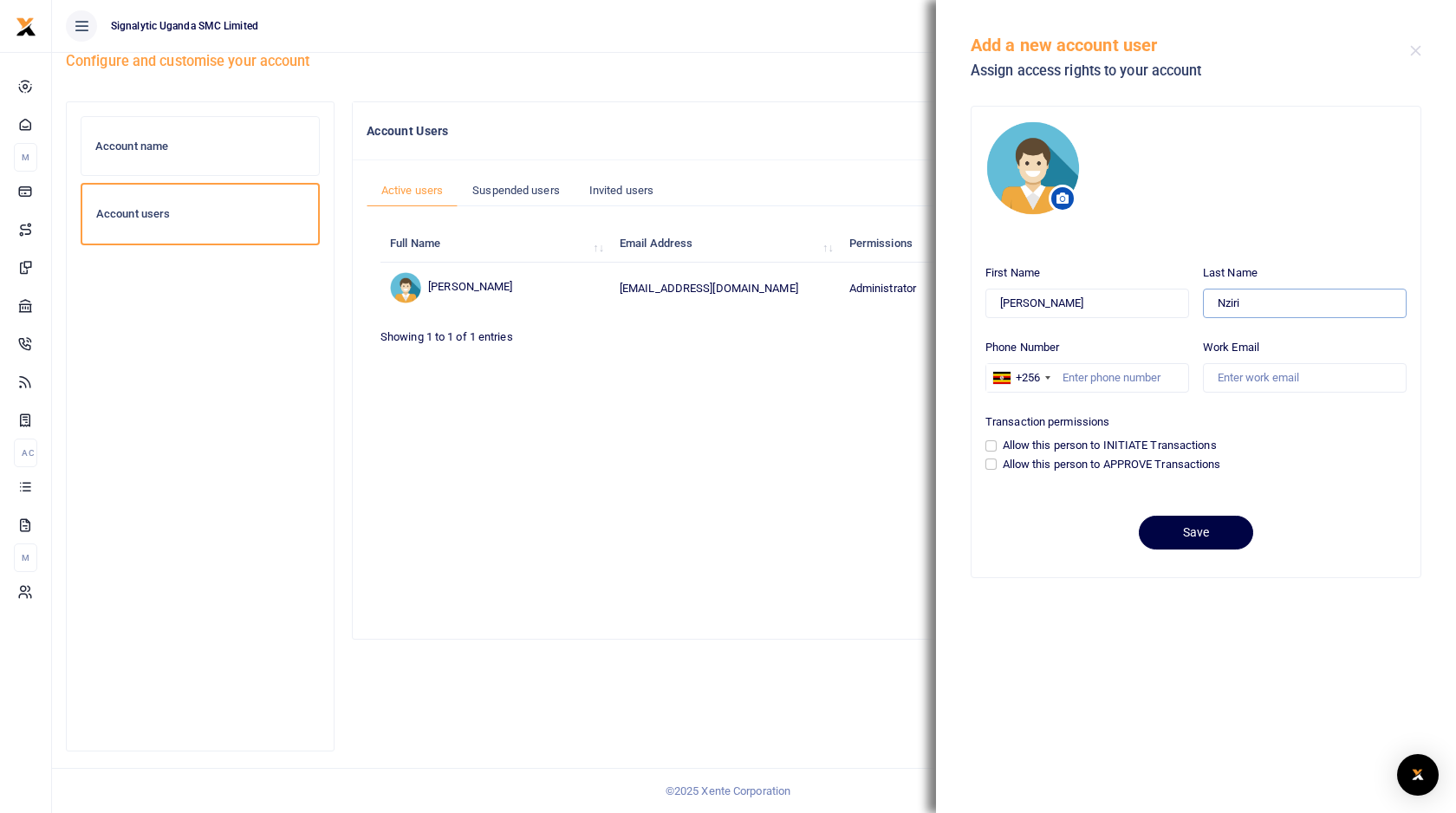
paste input "bonita.nan"
type input "bonita.nanziri"
click at [1245, 376] on input "Work Email" at bounding box center [1305, 377] width 204 height 29
paste input "bonita.nanziri"
type input "bonita.nanziri@signalytic.ug"
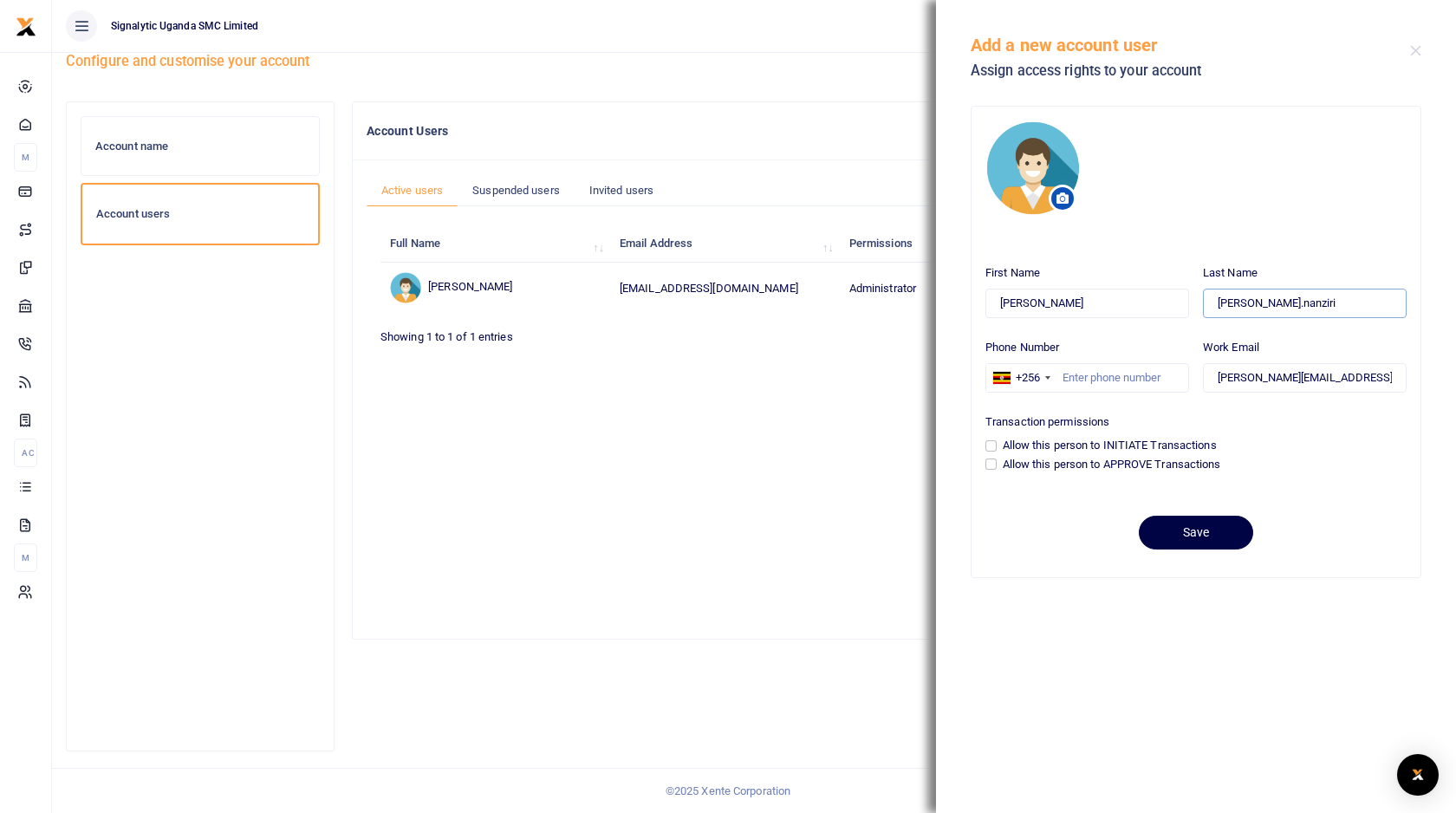
drag, startPoint x: 1256, startPoint y: 305, endPoint x: 1109, endPoint y: 297, distance: 147.2
click at [1109, 297] on div "First Name Bonita Last Name bonita.nanziri Phone Number +256 United States +1 U…" at bounding box center [1195, 373] width 436 height 230
type input "Nanziri"
click at [987, 445] on input "Allow this person to INITIATE Transactions" at bounding box center [990, 445] width 11 height 11
checkbox input "true"
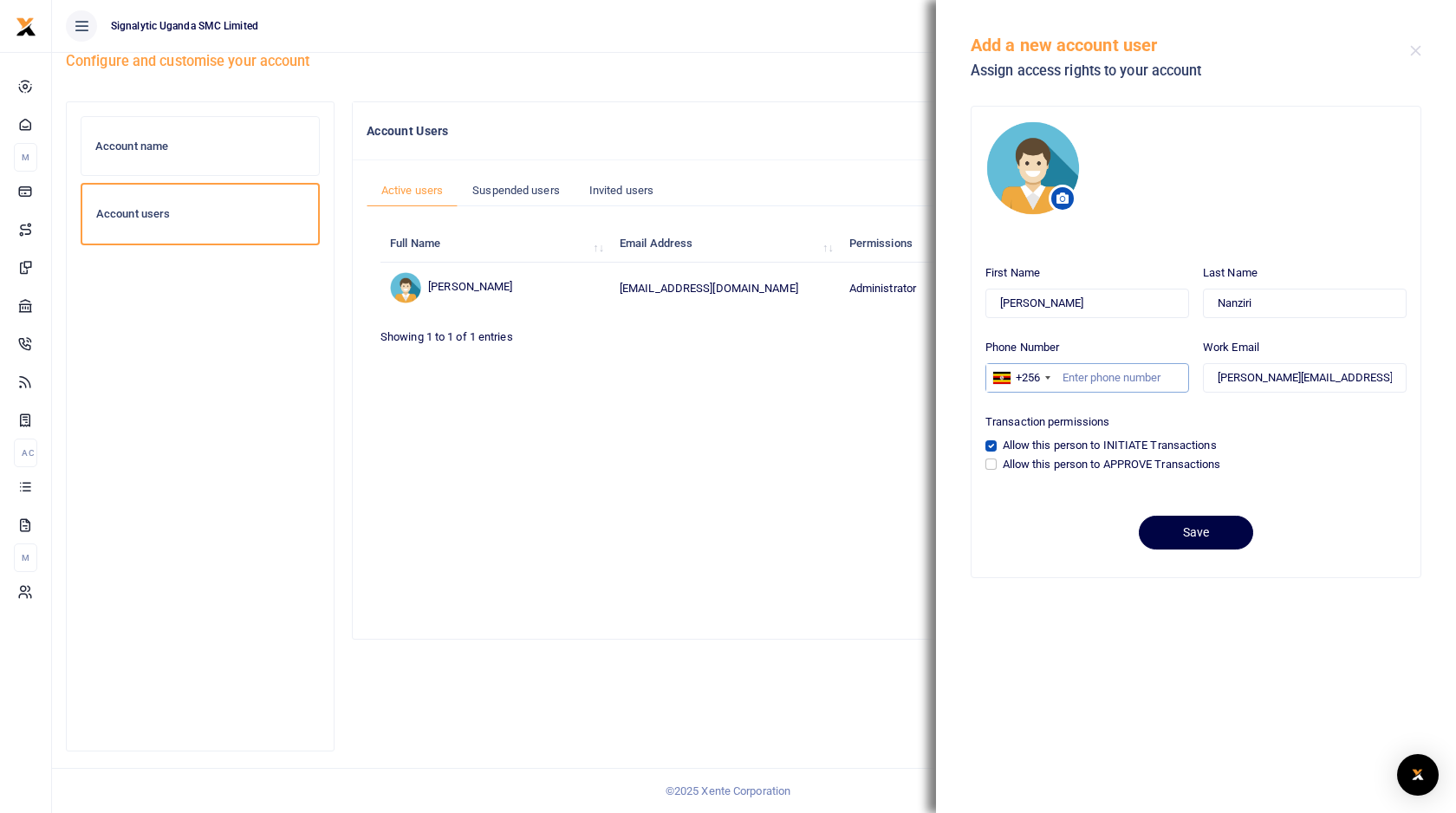
click at [1139, 370] on input "Phone Number" at bounding box center [1086, 377] width 204 height 29
click at [1116, 377] on input "Phone Number" at bounding box center [1086, 377] width 204 height 29
type input "788582298"
click at [1204, 538] on button "Save" at bounding box center [1195, 532] width 114 height 33
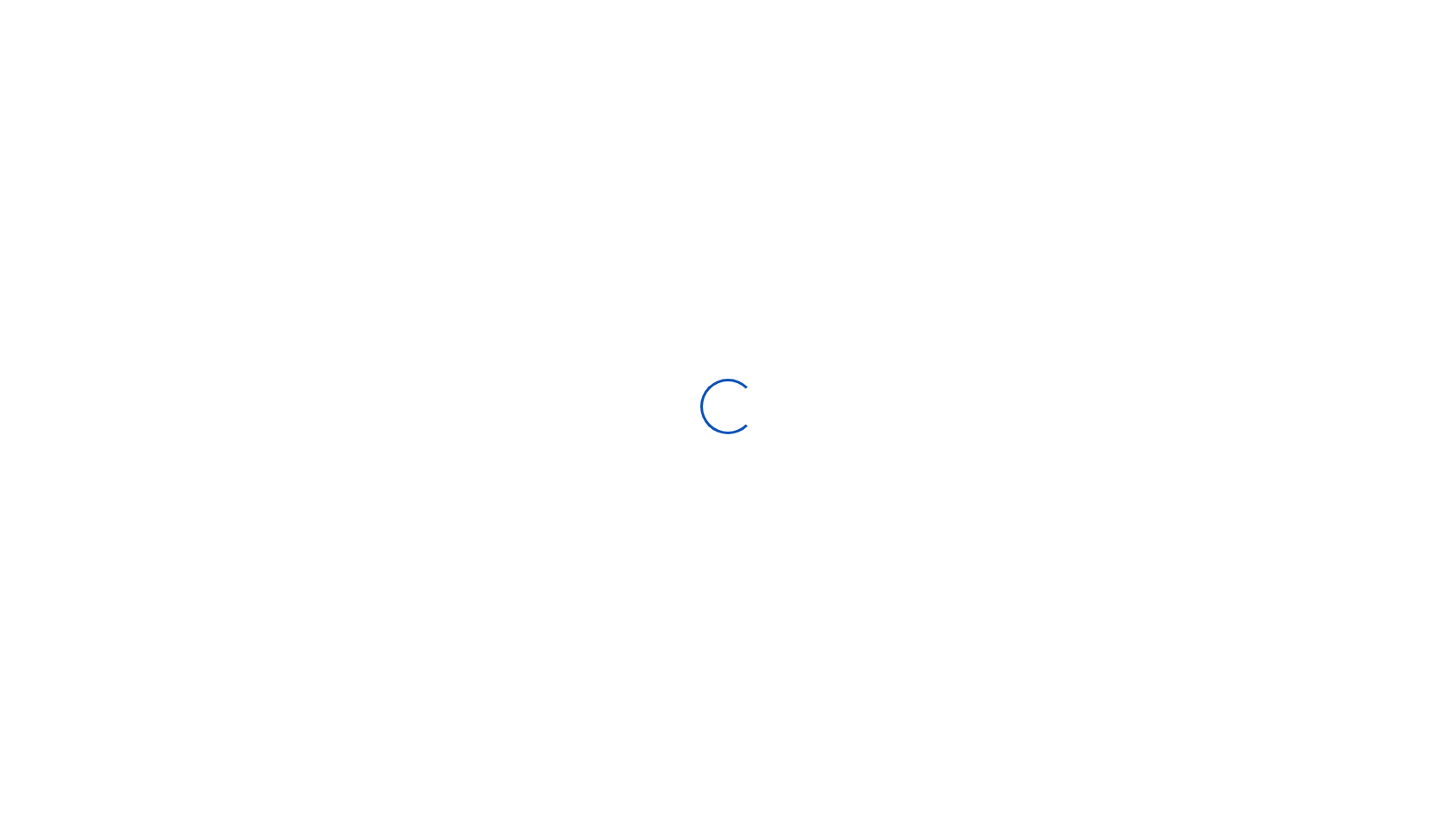
scroll to position [49, 0]
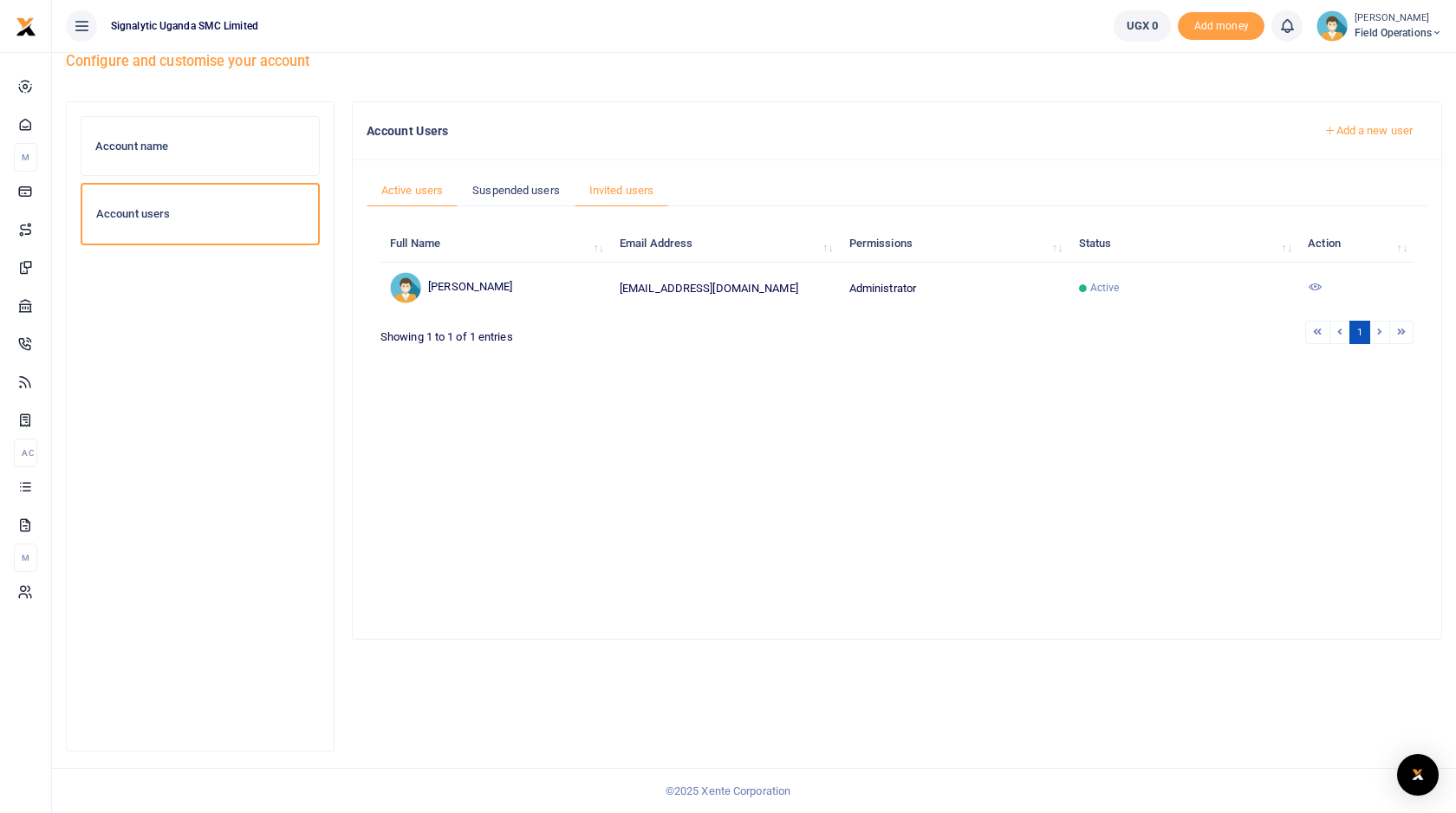
click at [630, 194] on link "Invited users" at bounding box center [620, 190] width 93 height 32
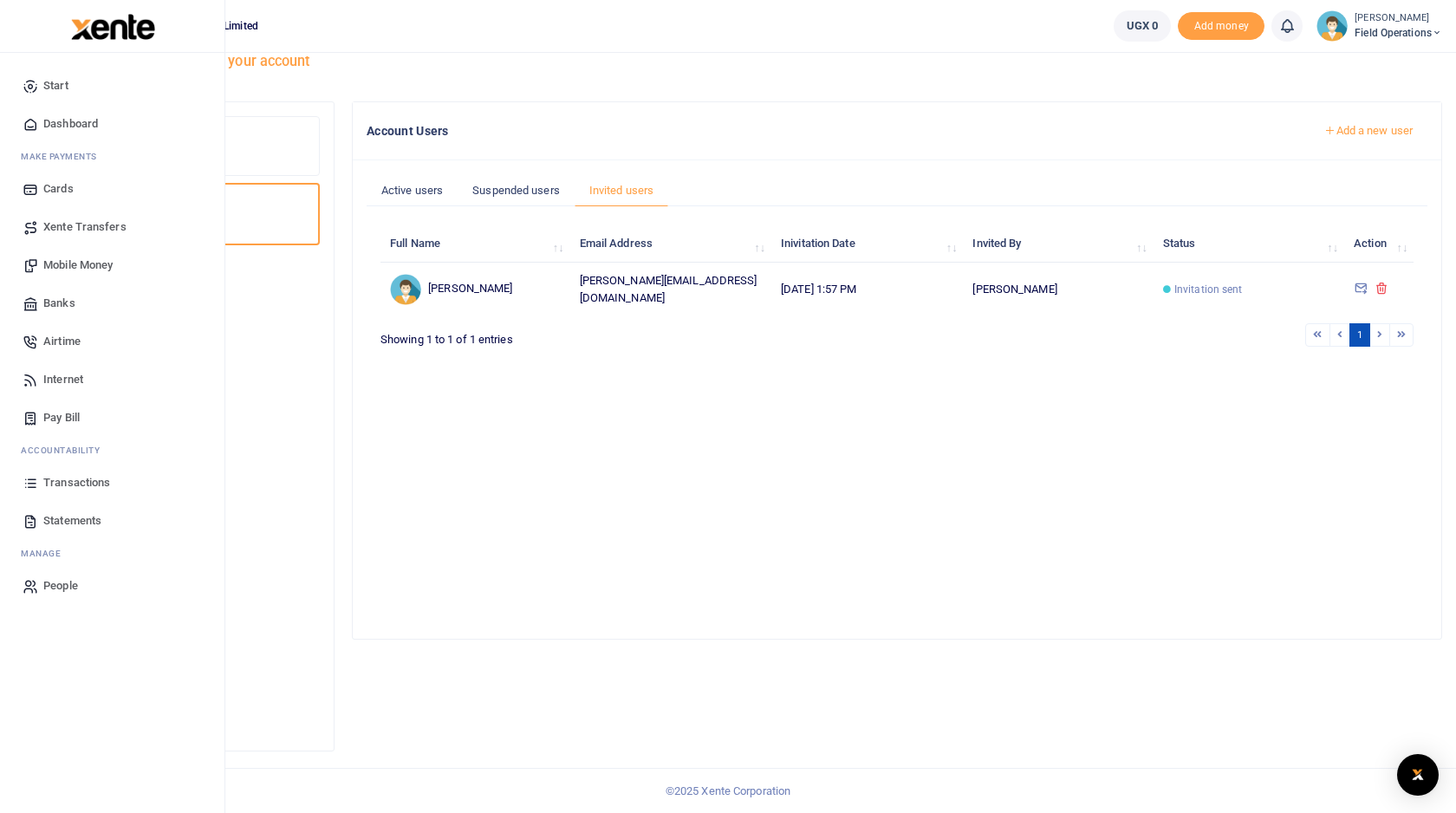
click at [68, 340] on span "Airtime" at bounding box center [62, 341] width 37 height 18
